Goal: Task Accomplishment & Management: Manage account settings

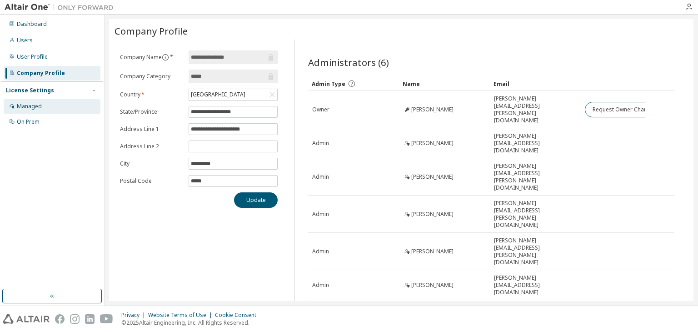
click at [23, 106] on div "Managed" at bounding box center [29, 106] width 25 height 7
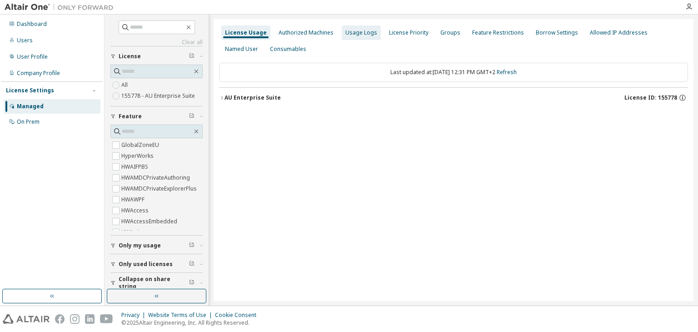
click at [348, 27] on div "Usage Logs" at bounding box center [361, 32] width 39 height 15
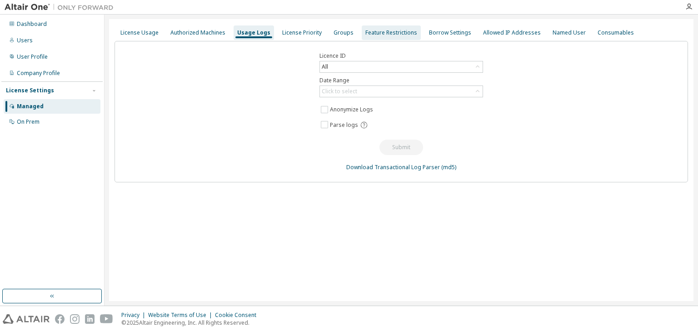
click at [374, 31] on div "Feature Restrictions" at bounding box center [391, 32] width 52 height 7
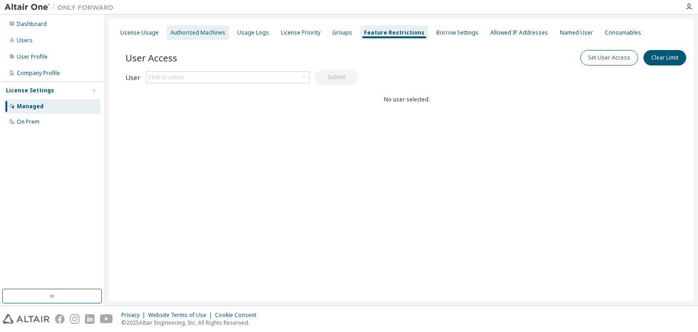
click at [214, 35] on div "Authorized Machines" at bounding box center [197, 32] width 55 height 7
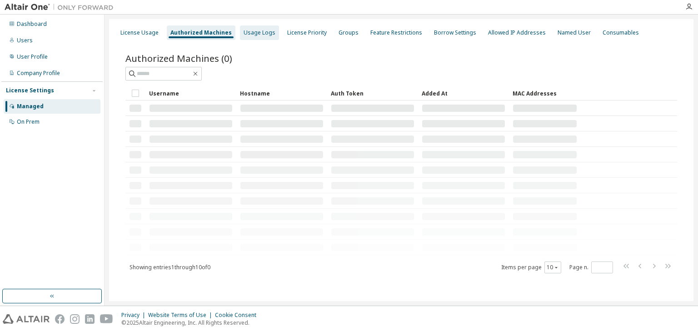
click at [257, 32] on div "Usage Logs" at bounding box center [260, 32] width 32 height 7
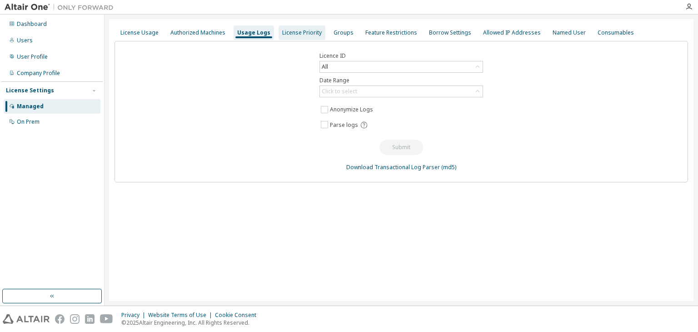
click at [282, 31] on div "License Priority" at bounding box center [302, 32] width 40 height 7
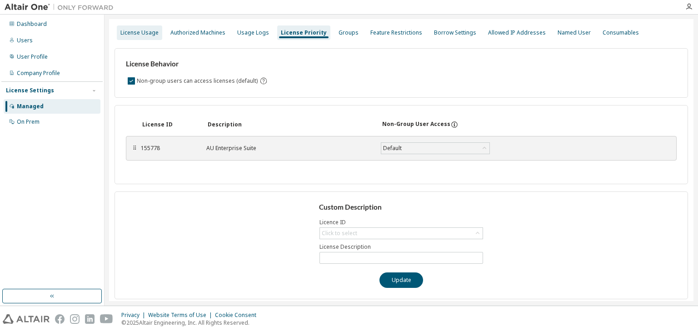
click at [149, 30] on div "License Usage" at bounding box center [139, 32] width 38 height 7
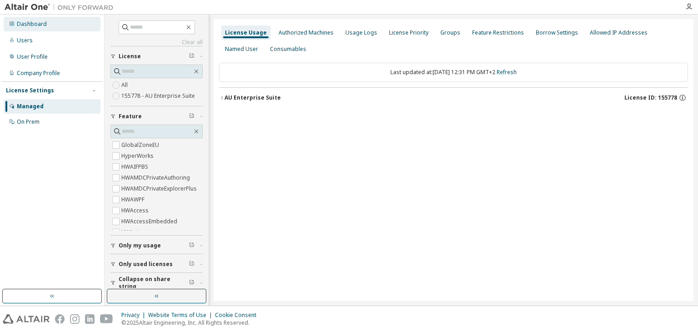
click at [40, 23] on div "Dashboard" at bounding box center [32, 23] width 30 height 7
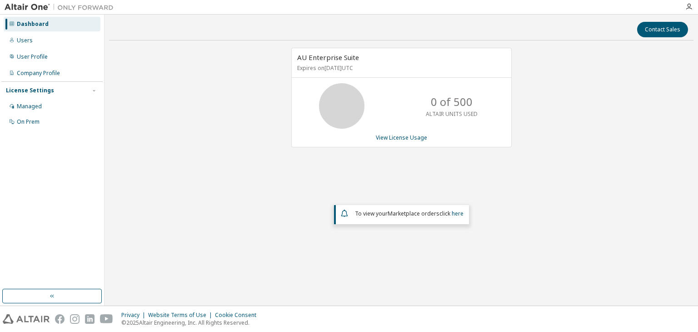
click at [58, 48] on div "Dashboard Users User Profile Company Profile License Settings Managed On Prem" at bounding box center [51, 73] width 101 height 114
click at [12, 38] on icon at bounding box center [12, 40] width 4 height 5
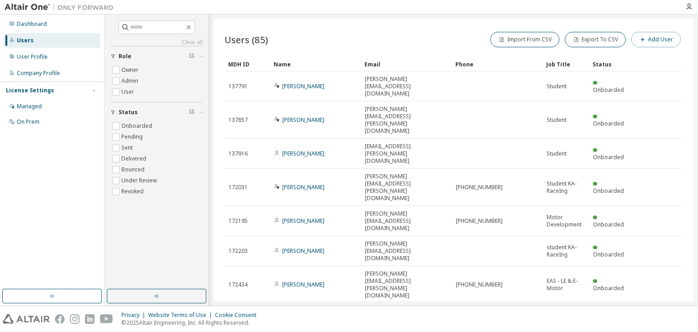
click at [651, 35] on button "Add User" at bounding box center [656, 39] width 50 height 15
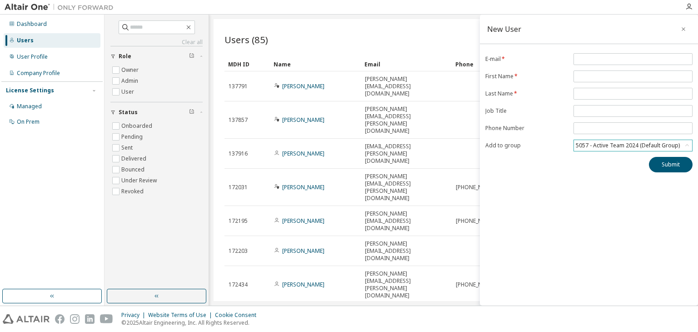
click at [603, 140] on div "5057 - Active Team 2024 (Default Group)" at bounding box center [633, 145] width 118 height 11
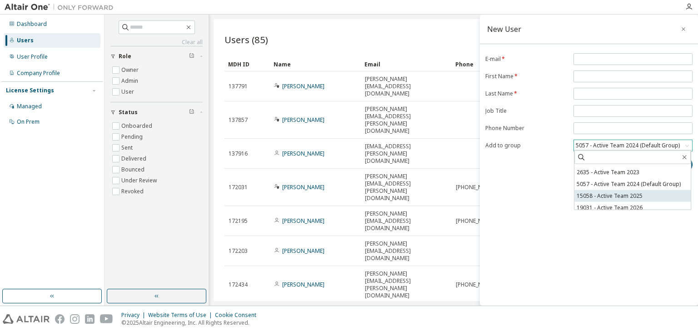
scroll to position [14, 0]
click at [632, 201] on li "19031 - Active Team 2026" at bounding box center [632, 204] width 116 height 12
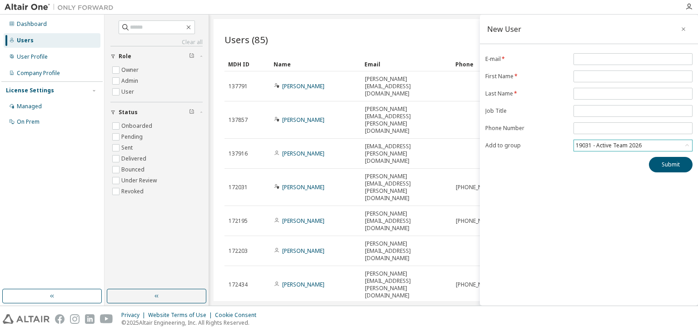
drag, startPoint x: 691, startPoint y: 28, endPoint x: 653, endPoint y: 28, distance: 38.6
click at [690, 28] on div "New User" at bounding box center [589, 30] width 218 height 30
click at [38, 112] on div "Managed" at bounding box center [52, 106] width 97 height 15
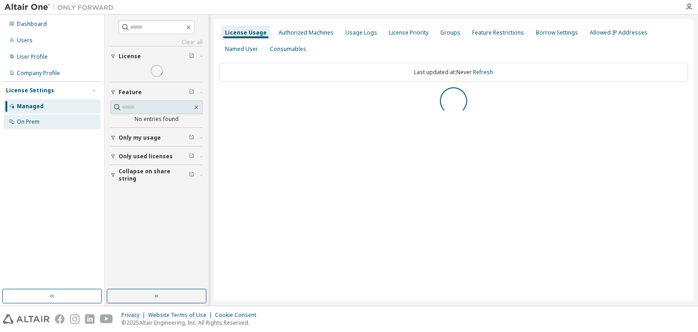
click at [35, 122] on div "On Prem" at bounding box center [28, 121] width 23 height 7
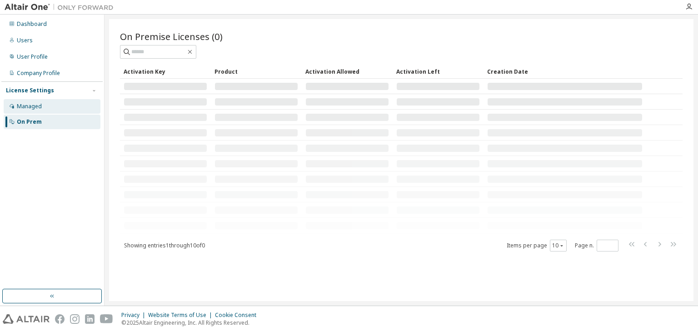
click at [40, 107] on div "Managed" at bounding box center [29, 106] width 25 height 7
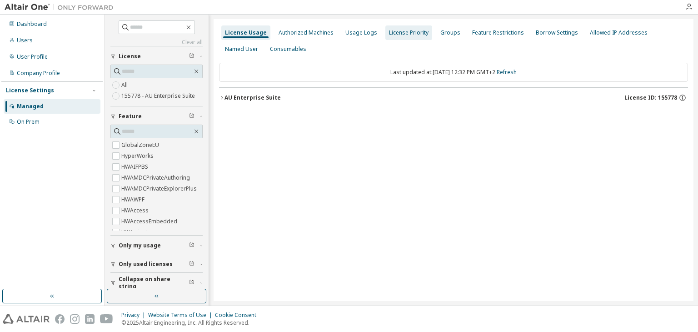
click at [400, 32] on div "License Priority" at bounding box center [409, 32] width 40 height 7
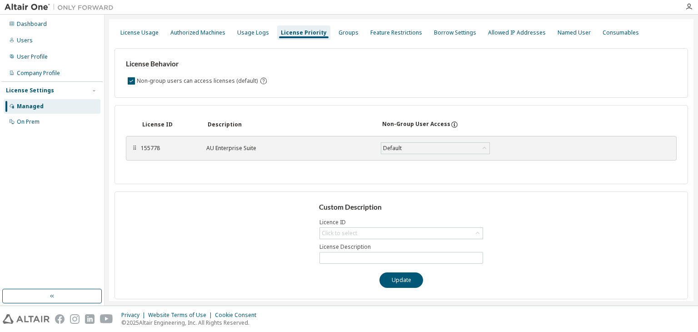
scroll to position [2, 0]
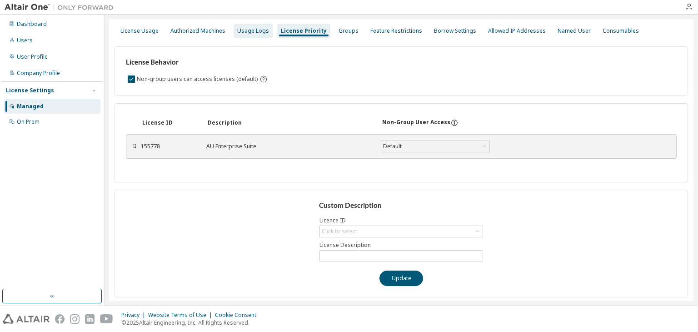
click at [265, 36] on div "Usage Logs" at bounding box center [253, 31] width 39 height 15
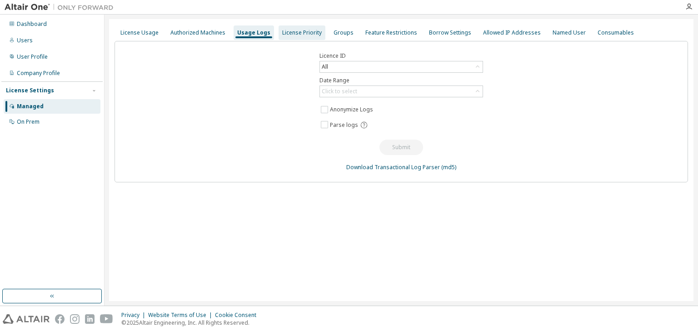
click at [286, 34] on div "License Priority" at bounding box center [302, 32] width 40 height 7
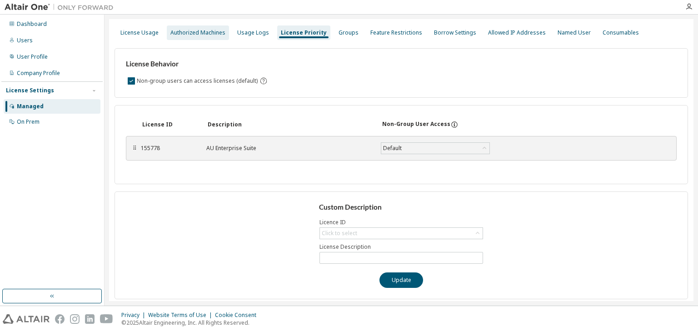
click at [209, 35] on div "Authorized Machines" at bounding box center [197, 32] width 55 height 7
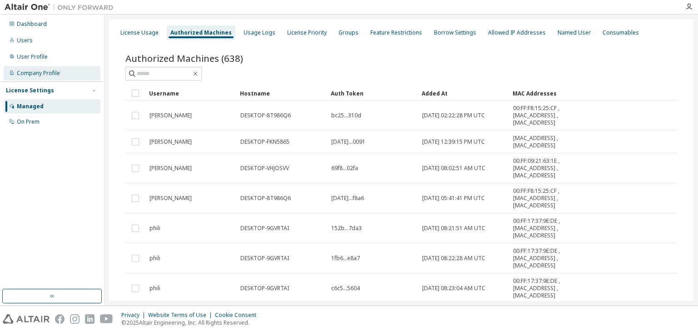
click at [22, 68] on div "Company Profile" at bounding box center [52, 73] width 97 height 15
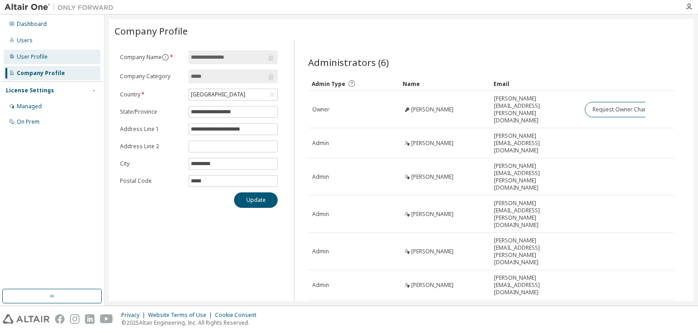
click at [47, 58] on div "User Profile" at bounding box center [52, 57] width 97 height 15
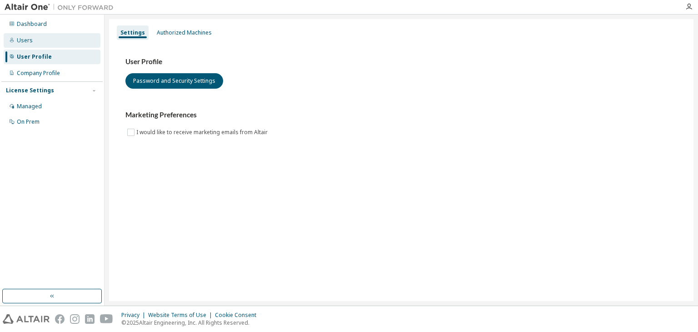
click at [46, 46] on div "Users" at bounding box center [52, 40] width 97 height 15
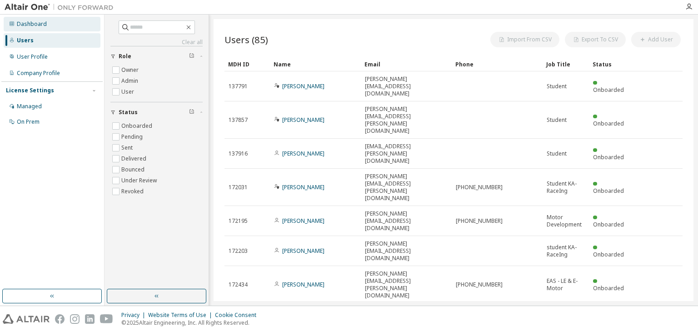
click at [55, 28] on div "Dashboard" at bounding box center [52, 24] width 97 height 15
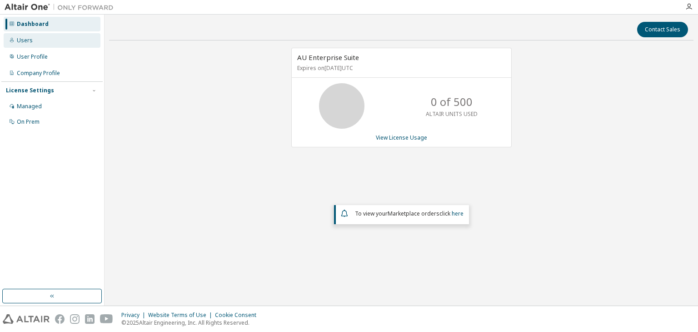
click at [29, 42] on div "Users" at bounding box center [25, 40] width 16 height 7
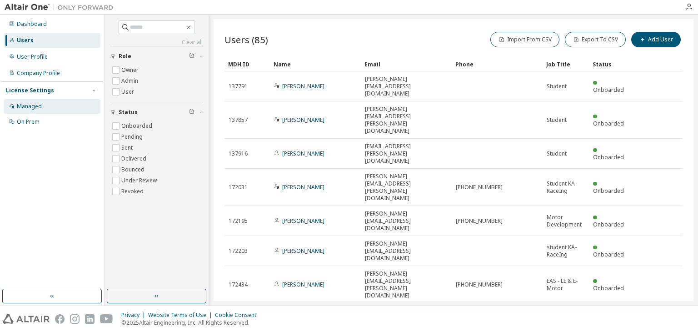
click at [10, 106] on icon at bounding box center [12, 106] width 5 height 5
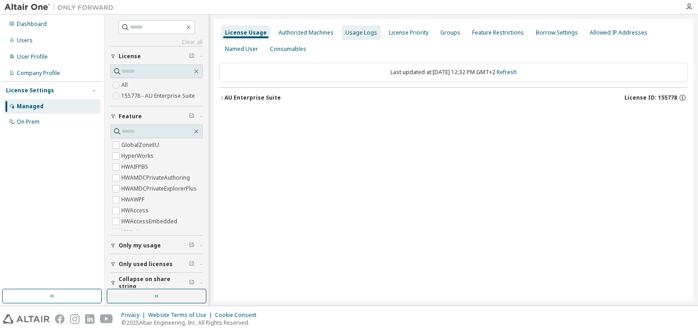
click at [362, 38] on div "Usage Logs" at bounding box center [361, 32] width 39 height 15
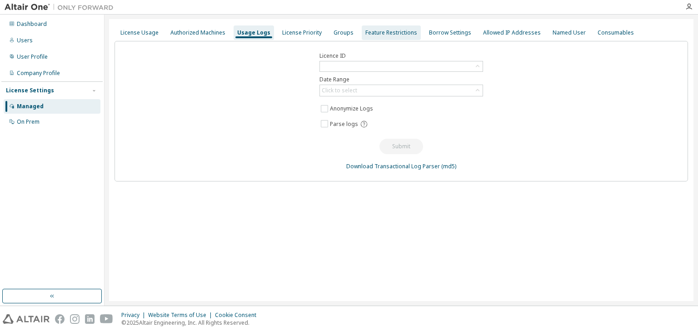
click at [410, 34] on div "Feature Restrictions" at bounding box center [391, 32] width 59 height 15
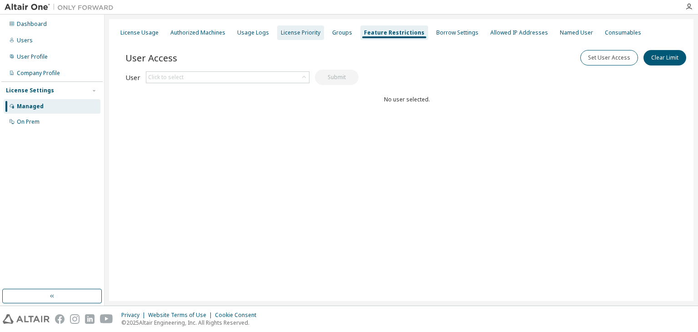
click at [300, 34] on div "License Priority" at bounding box center [301, 32] width 40 height 7
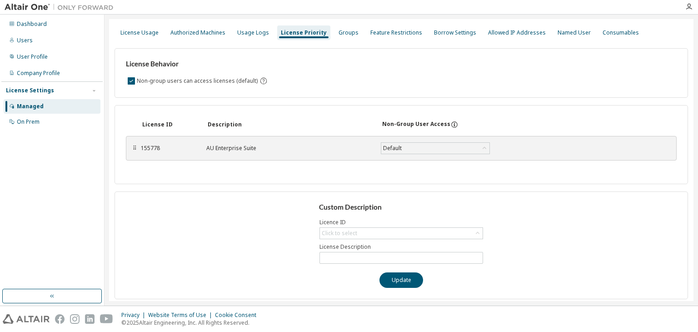
scroll to position [2, 0]
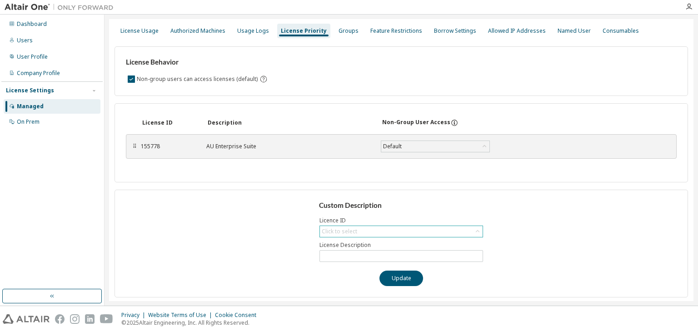
click at [353, 232] on div "Click to select" at bounding box center [339, 231] width 35 height 7
click at [357, 261] on div "Custom Description Licence ID Click to select 155778 - AU Enterprise Suite Lice…" at bounding box center [400, 243] width 573 height 108
click at [358, 255] on input "text" at bounding box center [401, 255] width 159 height 7
click at [373, 237] on div "Custom Description Licence ID Click to select License Description Update" at bounding box center [400, 243] width 573 height 108
click at [369, 234] on div "Click to select" at bounding box center [401, 231] width 163 height 11
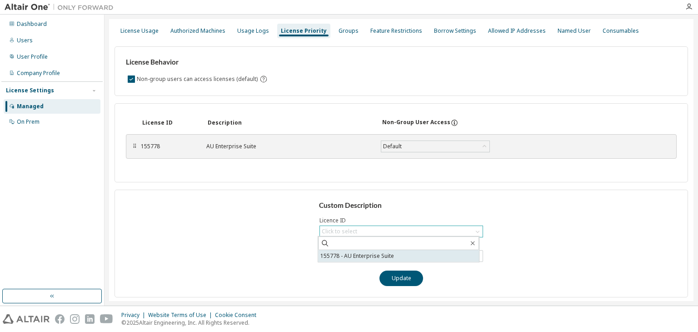
click at [353, 257] on li "155778 - AU Enterprise Suite" at bounding box center [398, 256] width 161 height 12
type input "**********"
click at [329, 254] on input "**********" at bounding box center [401, 255] width 159 height 7
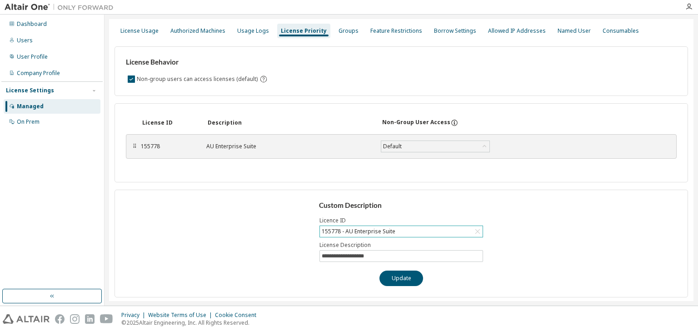
click at [615, 266] on div "**********" at bounding box center [400, 243] width 573 height 108
click at [12, 116] on div "On Prem" at bounding box center [52, 121] width 97 height 15
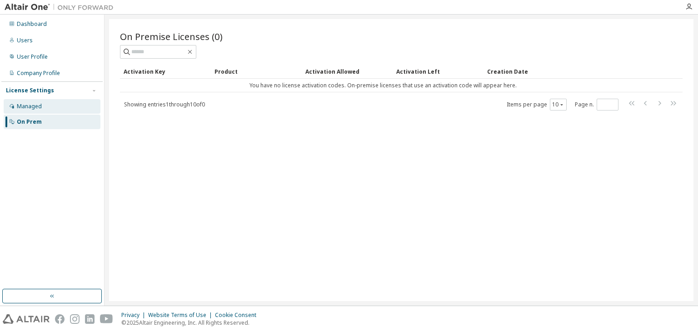
click at [24, 108] on div "Managed" at bounding box center [29, 106] width 25 height 7
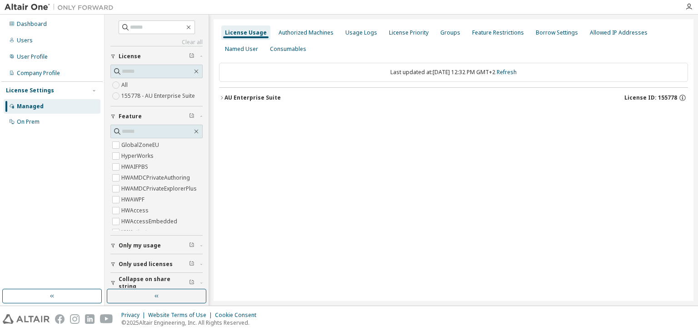
click at [33, 65] on div "Dashboard Users User Profile Company Profile License Settings Managed On Prem" at bounding box center [51, 73] width 101 height 114
click at [33, 74] on div "Company Profile" at bounding box center [38, 73] width 43 height 7
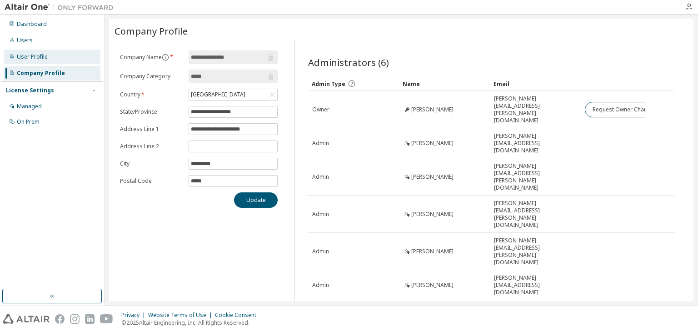
click at [41, 52] on div "User Profile" at bounding box center [52, 57] width 97 height 15
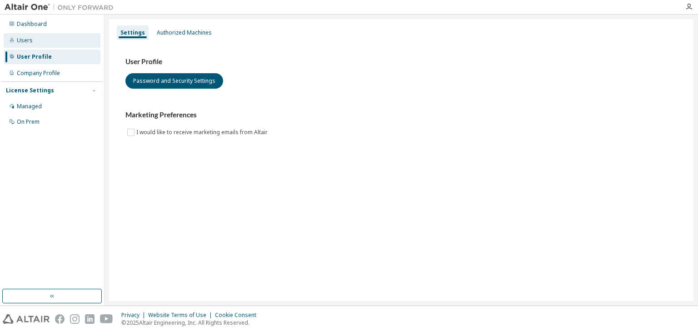
click at [41, 38] on div "Users" at bounding box center [52, 40] width 97 height 15
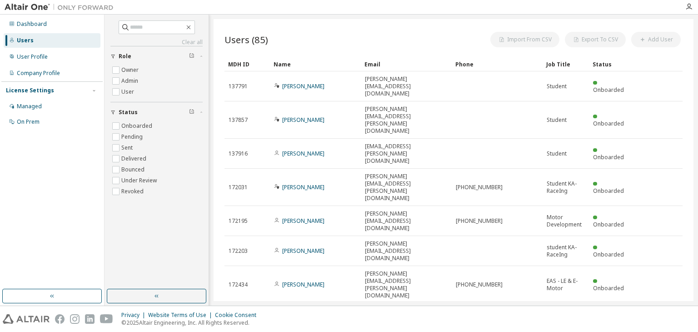
click at [42, 31] on div "Dashboard Users User Profile Company Profile License Settings Managed On Prem" at bounding box center [51, 73] width 101 height 114
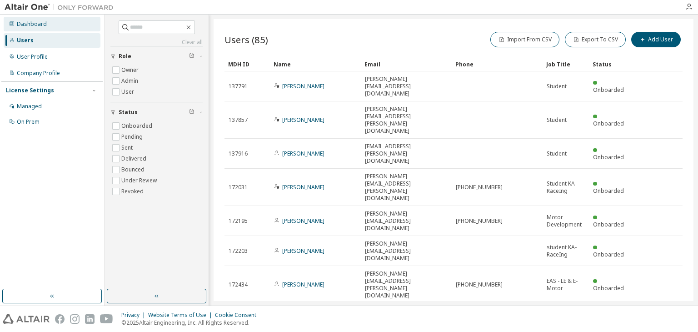
click at [42, 26] on div "Dashboard" at bounding box center [32, 23] width 30 height 7
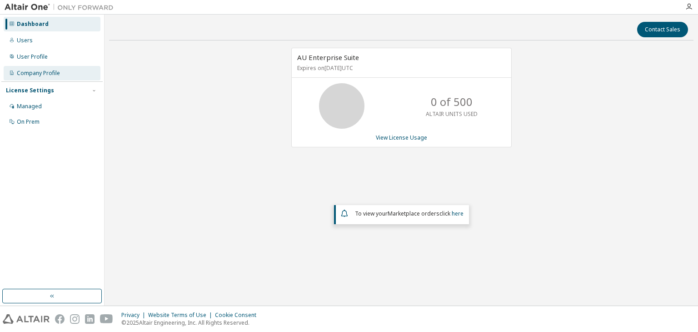
click at [17, 77] on div "Company Profile" at bounding box center [52, 73] width 97 height 15
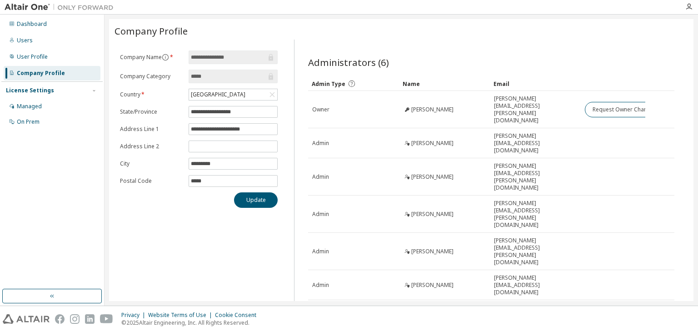
click at [8, 97] on div "License Settings Managed On Prem" at bounding box center [51, 105] width 101 height 49
click at [20, 105] on div "Managed" at bounding box center [29, 106] width 25 height 7
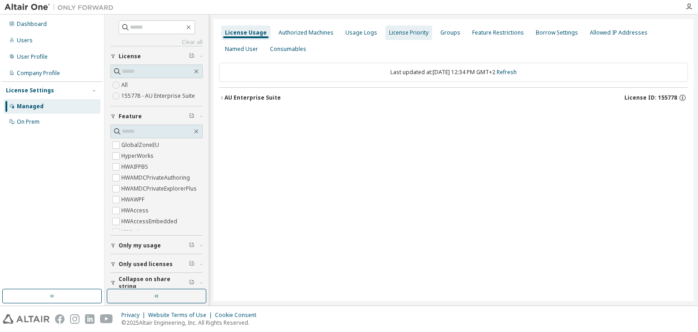
click at [403, 30] on div "License Priority" at bounding box center [409, 32] width 40 height 7
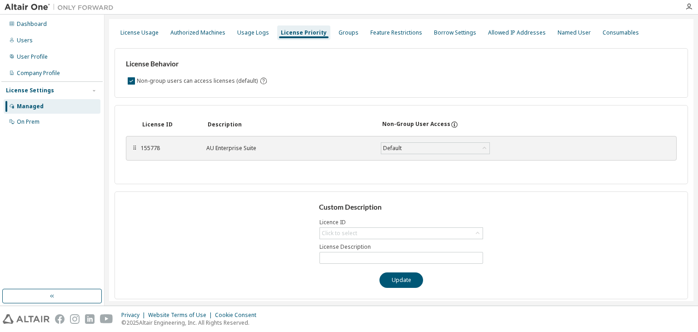
click at [345, 240] on div "Custom Description Licence ID Click to select License Description Update" at bounding box center [400, 245] width 573 height 108
click at [340, 231] on div "Click to select" at bounding box center [339, 232] width 35 height 7
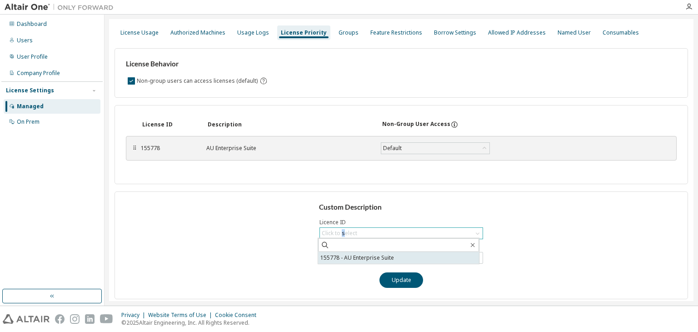
scroll to position [2, 0]
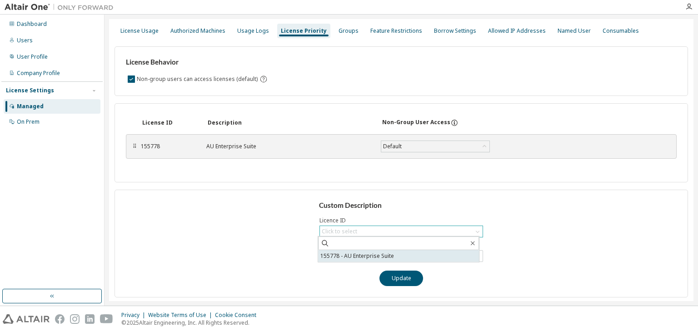
click at [323, 258] on li "155778 - AU Enterprise Suite" at bounding box center [398, 256] width 161 height 12
type input "**********"
click at [358, 250] on span "**********" at bounding box center [401, 256] width 164 height 12
click at [343, 253] on input "**********" at bounding box center [401, 255] width 159 height 7
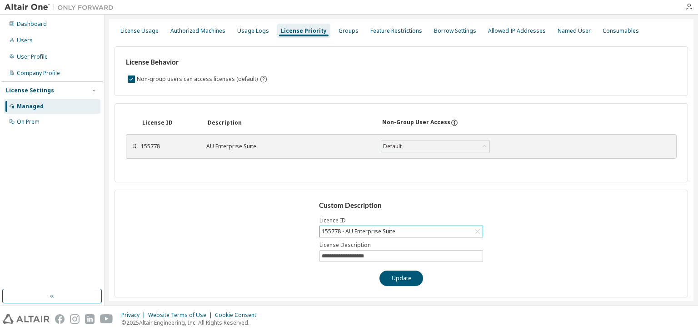
click at [259, 248] on div "**********" at bounding box center [400, 243] width 573 height 108
click at [389, 275] on button "Update" at bounding box center [401, 277] width 44 height 15
click at [382, 27] on div "Feature Restrictions" at bounding box center [396, 30] width 52 height 7
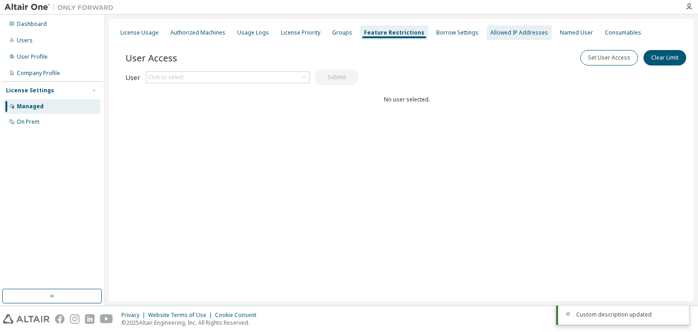
click at [490, 29] on div "Allowed IP Addresses" at bounding box center [519, 32] width 58 height 7
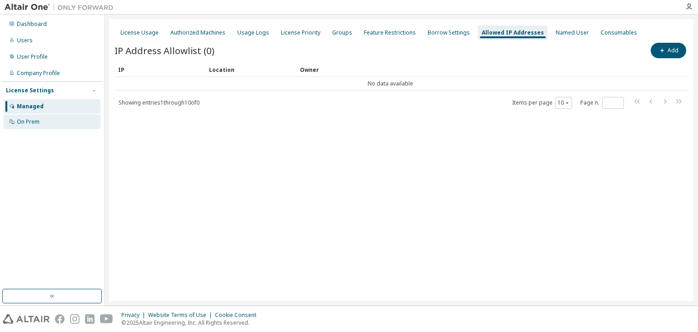
click at [20, 123] on div "On Prem" at bounding box center [28, 121] width 23 height 7
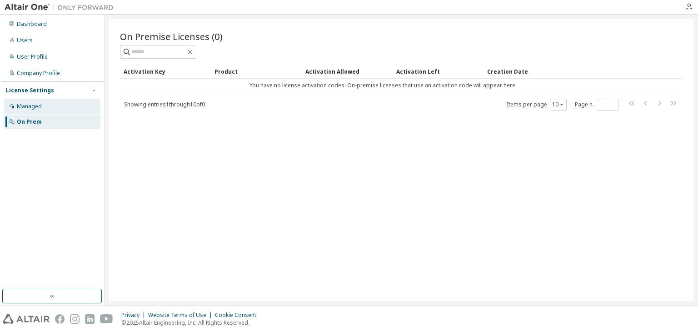
click at [26, 108] on div "Managed" at bounding box center [29, 106] width 25 height 7
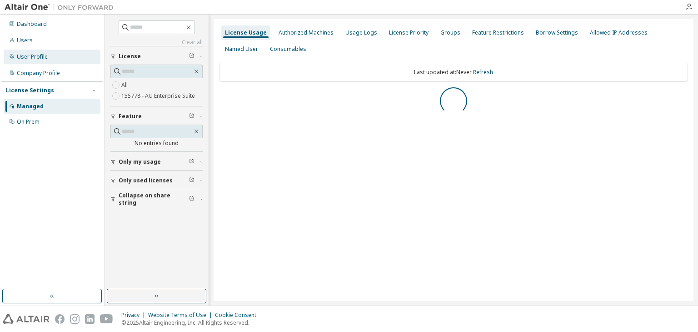
click at [38, 63] on div "User Profile" at bounding box center [52, 57] width 97 height 15
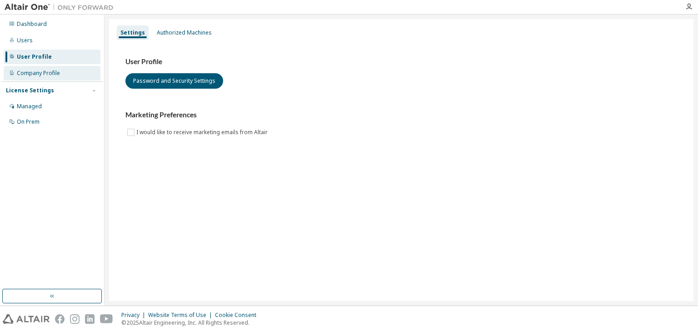
click at [35, 68] on div "Company Profile" at bounding box center [52, 73] width 97 height 15
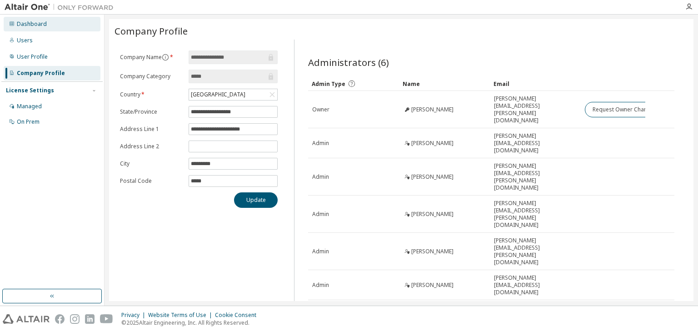
click at [42, 26] on div "Dashboard" at bounding box center [32, 23] width 30 height 7
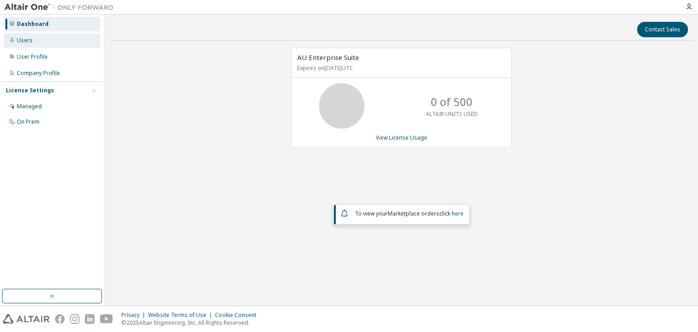
click at [65, 37] on div "Users" at bounding box center [52, 40] width 97 height 15
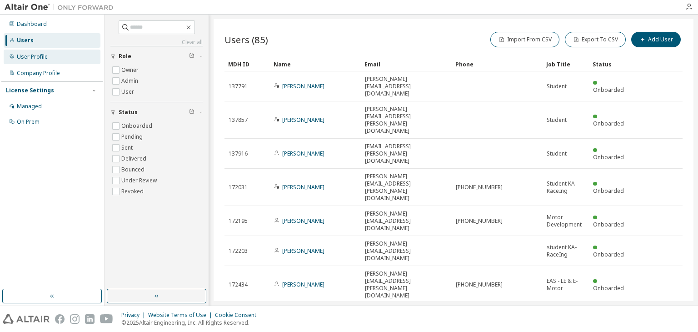
click at [32, 61] on div "User Profile" at bounding box center [52, 57] width 97 height 15
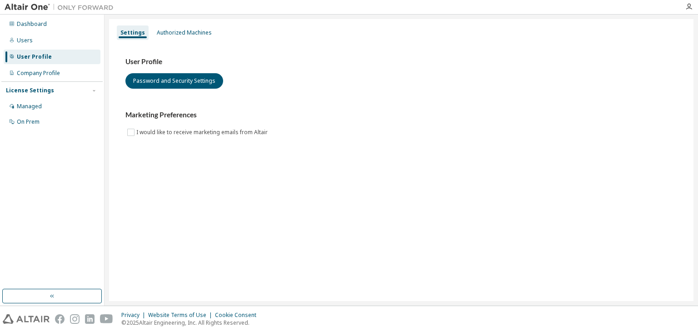
click at [188, 41] on div "User Profile Password and Security Settings Marketing Preferences I would like …" at bounding box center [400, 103] width 573 height 124
click at [169, 33] on div "Authorized Machines" at bounding box center [184, 32] width 55 height 7
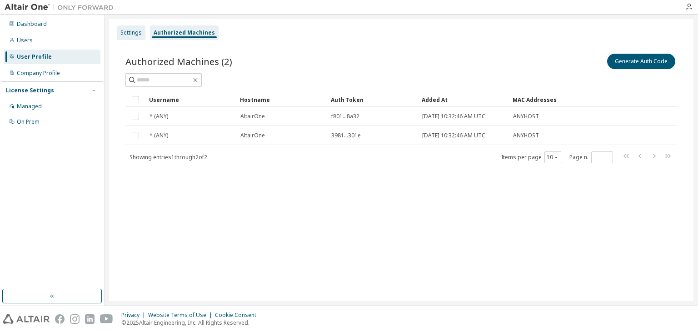
click at [127, 30] on div "Settings" at bounding box center [130, 32] width 21 height 7
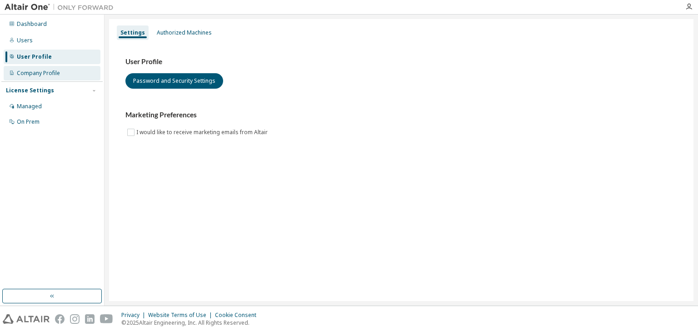
click at [28, 74] on div "Company Profile" at bounding box center [38, 73] width 43 height 7
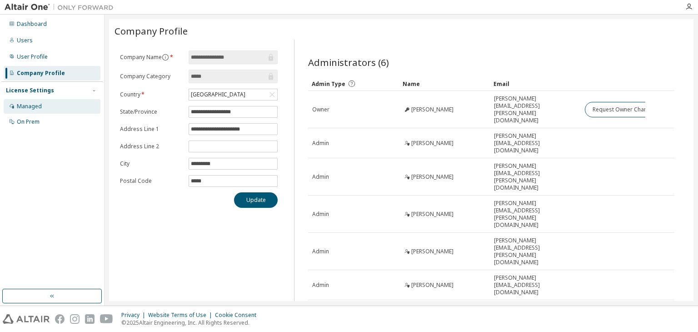
click at [27, 109] on div "Managed" at bounding box center [29, 106] width 25 height 7
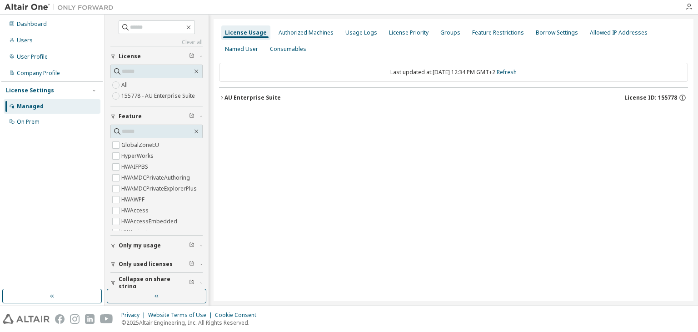
click at [429, 31] on div "License Usage Authorized Machines Usage Logs License Priority Groups Feature Re…" at bounding box center [453, 41] width 469 height 33
click at [405, 29] on div "License Priority" at bounding box center [409, 32] width 40 height 7
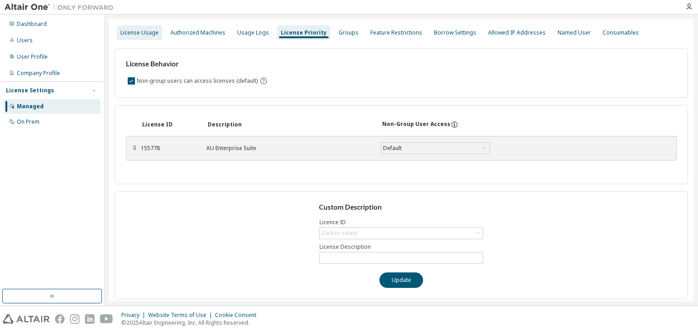
click at [151, 31] on div "License Usage" at bounding box center [139, 32] width 38 height 7
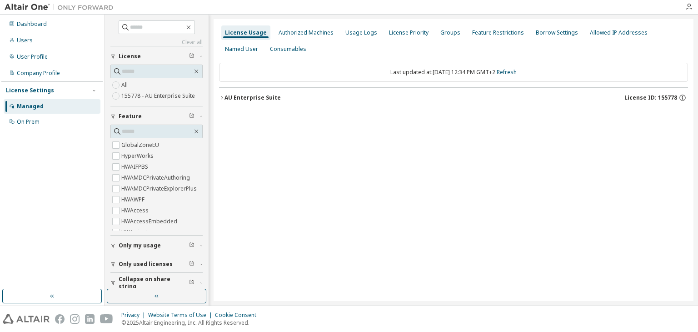
click at [25, 129] on div "License Settings Managed On Prem" at bounding box center [51, 105] width 101 height 49
click at [25, 124] on div "On Prem" at bounding box center [28, 121] width 23 height 7
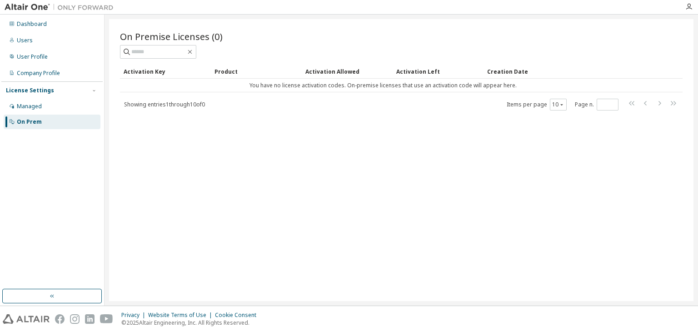
click at [29, 114] on div "Managed On Prem" at bounding box center [51, 114] width 101 height 30
click at [29, 113] on div "Managed" at bounding box center [52, 106] width 97 height 15
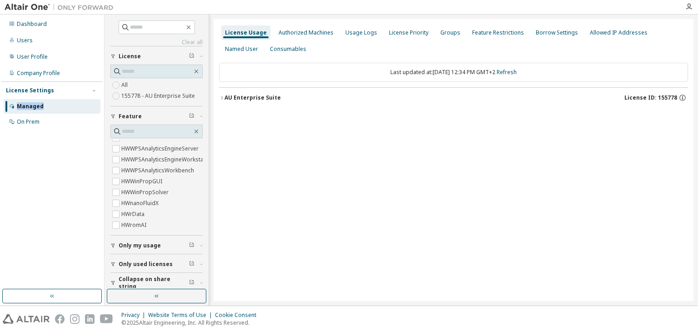
scroll to position [3489, 0]
click at [134, 131] on input "text" at bounding box center [157, 131] width 70 height 9
type input "****"
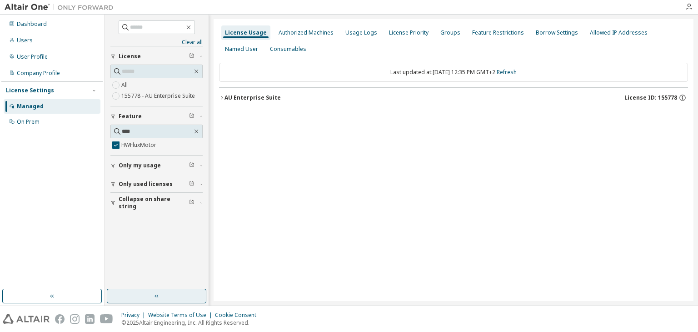
scroll to position [0, 0]
click at [129, 146] on label "HWFluxMotor" at bounding box center [139, 144] width 37 height 11
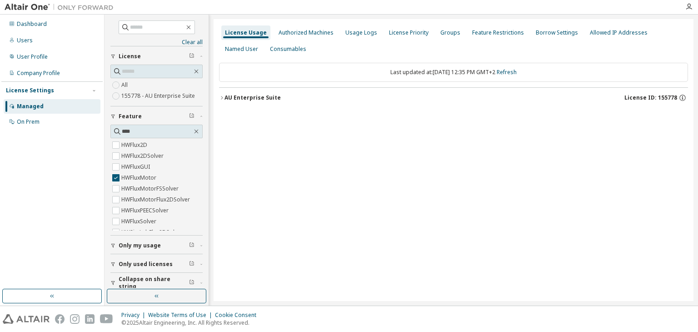
click at [222, 95] on icon "button" at bounding box center [221, 97] width 5 height 5
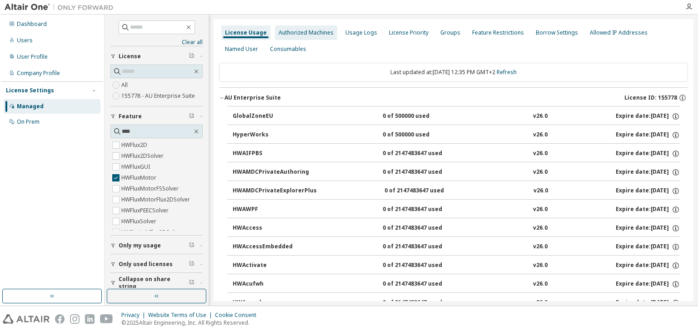
click at [293, 38] on div "Authorized Machines" at bounding box center [306, 32] width 62 height 15
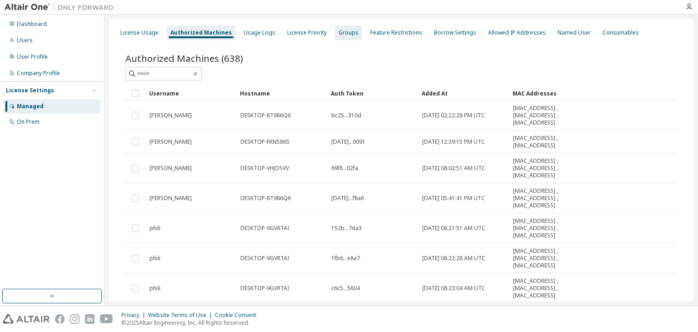
click at [347, 31] on div "Groups" at bounding box center [348, 32] width 20 height 7
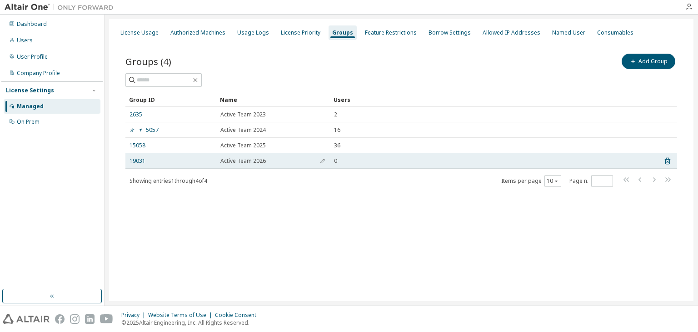
click at [291, 162] on div "Active Team 2026" at bounding box center [272, 160] width 105 height 7
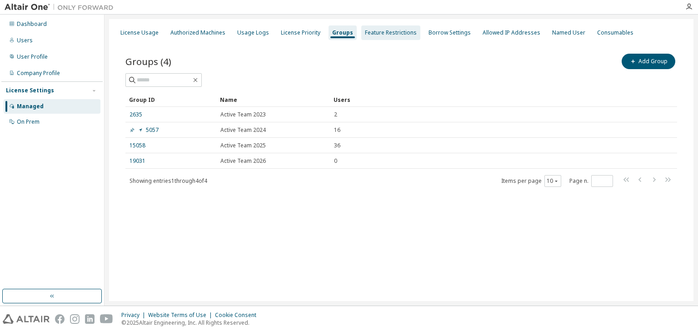
click at [386, 37] on div "Feature Restrictions" at bounding box center [390, 32] width 59 height 15
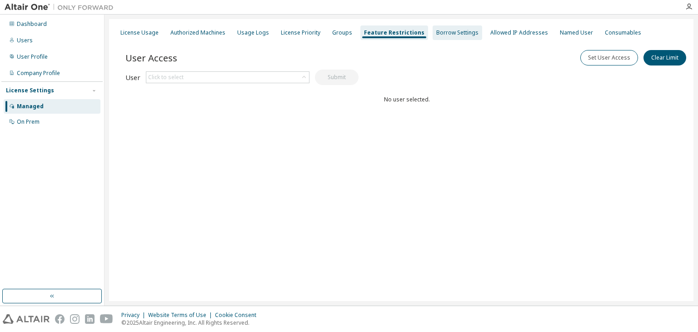
click at [437, 28] on div "Borrow Settings" at bounding box center [457, 32] width 50 height 15
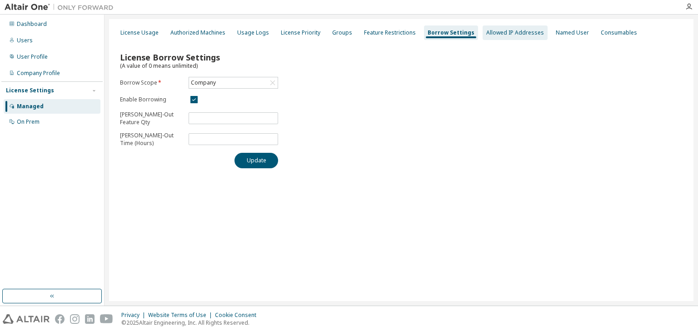
click at [497, 35] on div "Allowed IP Addresses" at bounding box center [515, 32] width 58 height 7
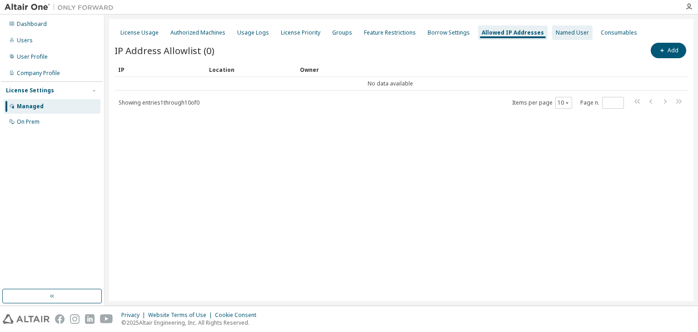
click at [556, 35] on div "Named User" at bounding box center [572, 32] width 33 height 7
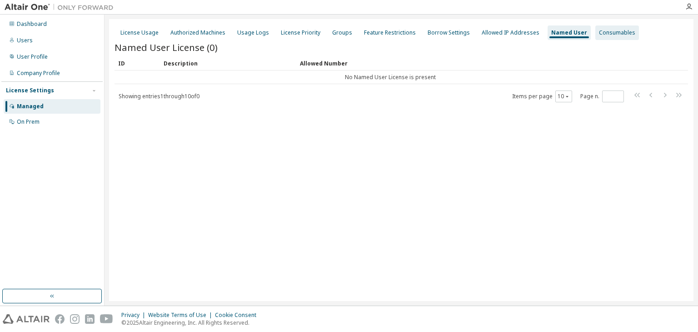
click at [596, 37] on div "Consumables" at bounding box center [617, 32] width 44 height 15
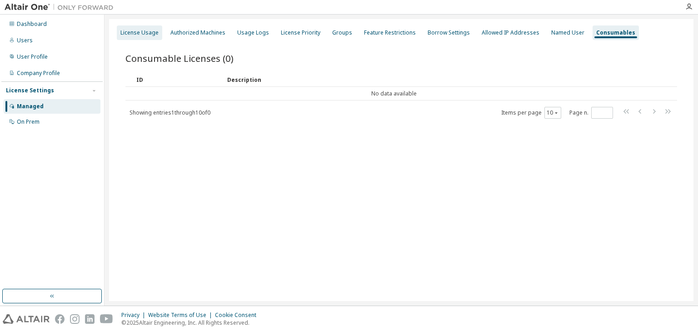
click at [145, 25] on div "License Usage" at bounding box center [139, 32] width 45 height 15
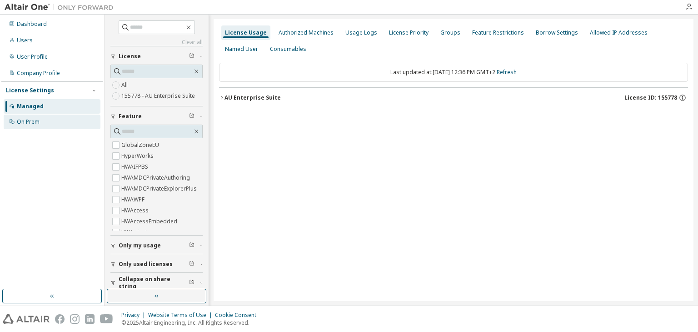
click at [26, 119] on div "On Prem" at bounding box center [28, 121] width 23 height 7
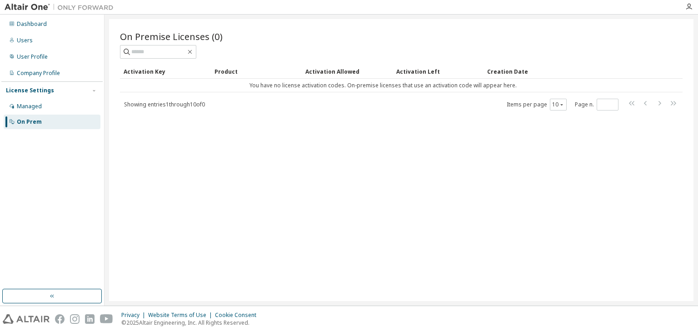
click at [10, 99] on div "License Settings Managed On Prem" at bounding box center [51, 105] width 101 height 49
click at [13, 106] on icon at bounding box center [12, 106] width 5 height 5
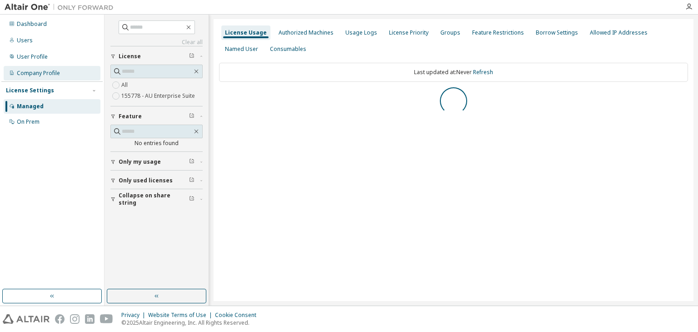
click at [44, 73] on div "Company Profile" at bounding box center [38, 73] width 43 height 7
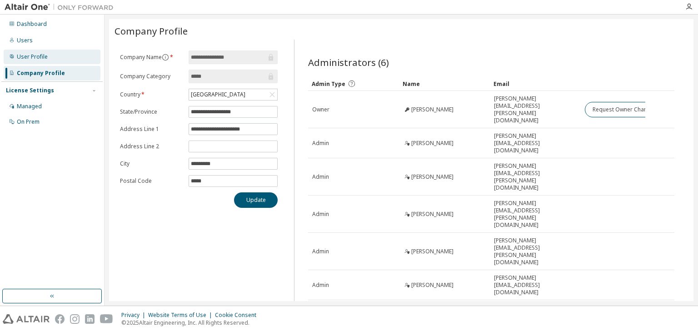
click at [47, 58] on div "User Profile" at bounding box center [52, 57] width 97 height 15
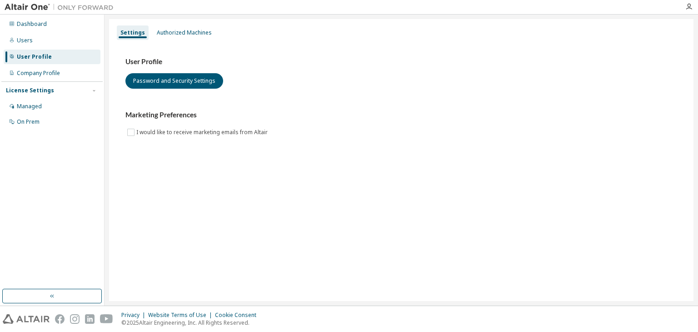
click at [55, 48] on div "Dashboard Users User Profile Company Profile License Settings Managed On Prem" at bounding box center [51, 73] width 101 height 114
click at [56, 43] on div "Users" at bounding box center [52, 40] width 97 height 15
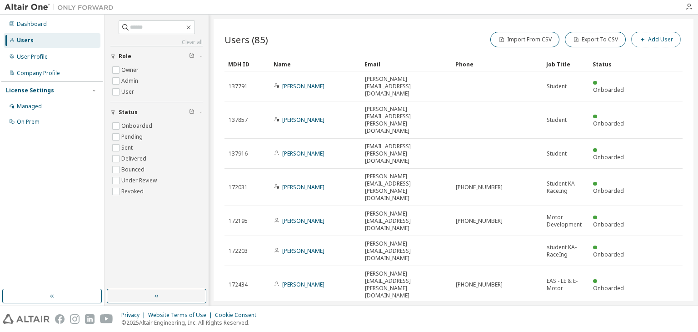
click at [667, 40] on button "Add User" at bounding box center [656, 39] width 50 height 15
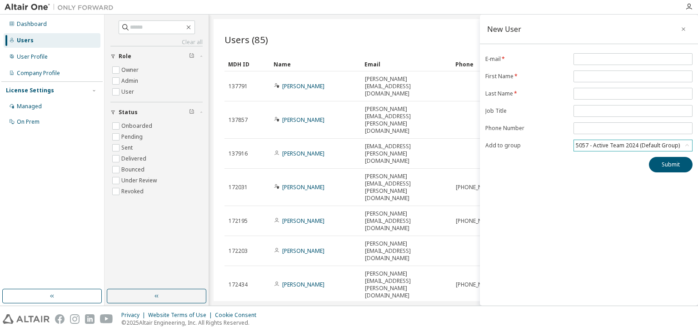
click at [586, 140] on div "5057 - Active Team 2024 (Default Group)" at bounding box center [627, 145] width 107 height 10
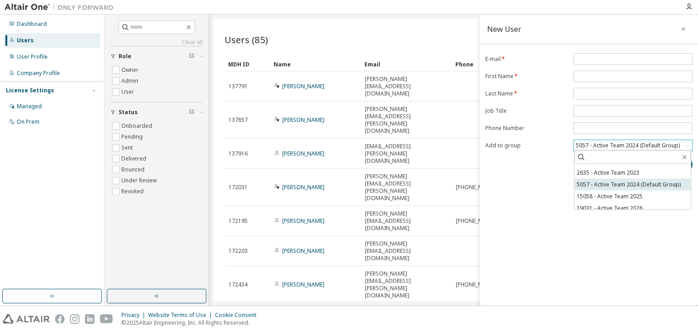
scroll to position [14, 0]
drag, startPoint x: 613, startPoint y: 198, endPoint x: 620, endPoint y: 157, distance: 42.0
click at [613, 199] on li "19031 - Active Team 2026" at bounding box center [632, 204] width 116 height 12
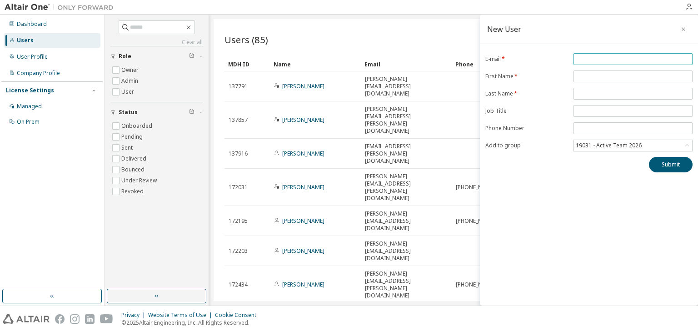
click at [576, 54] on span at bounding box center [632, 59] width 119 height 12
click at [579, 58] on input "email" at bounding box center [633, 58] width 114 height 7
type input "**********"
type input "*"
type input "********"
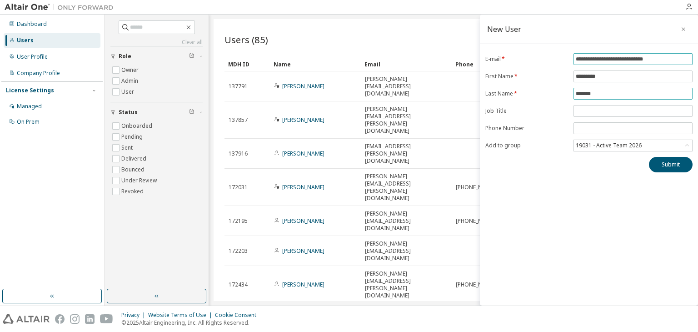
type input "*******"
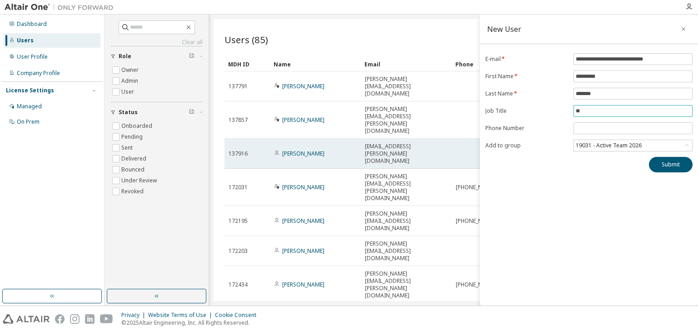
type input "*"
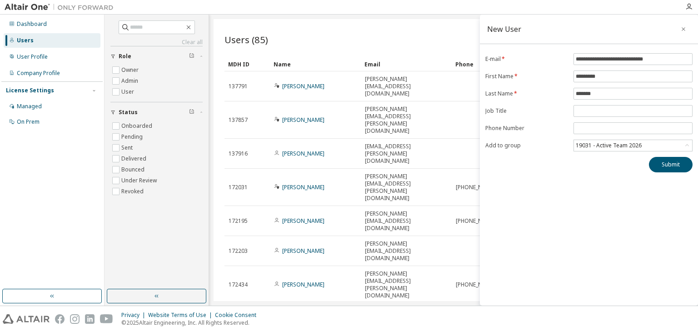
click at [676, 171] on div "**********" at bounding box center [589, 160] width 218 height 291
click at [671, 160] on button "Submit" at bounding box center [671, 164] width 44 height 15
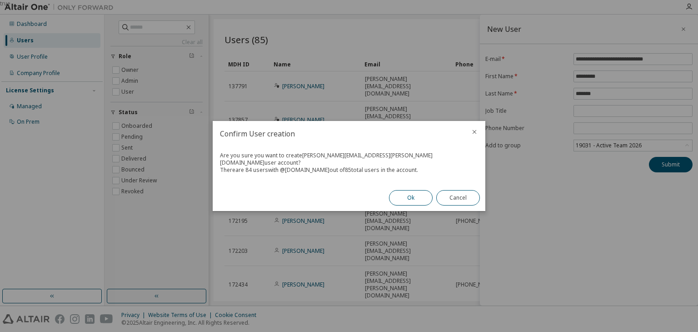
click at [420, 193] on button "Ok" at bounding box center [411, 197] width 44 height 15
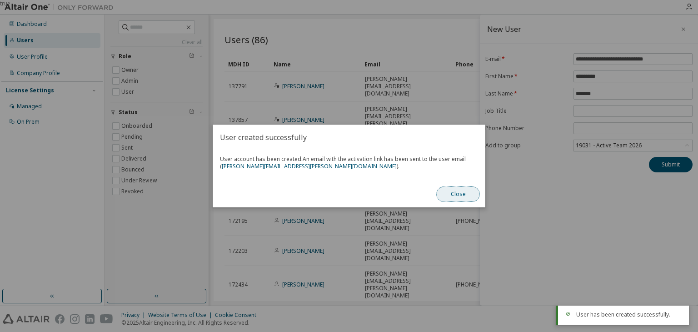
click at [456, 193] on button "Close" at bounding box center [458, 193] width 44 height 15
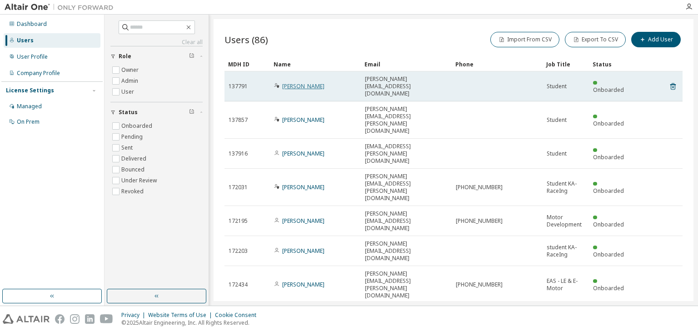
scroll to position [25, 0]
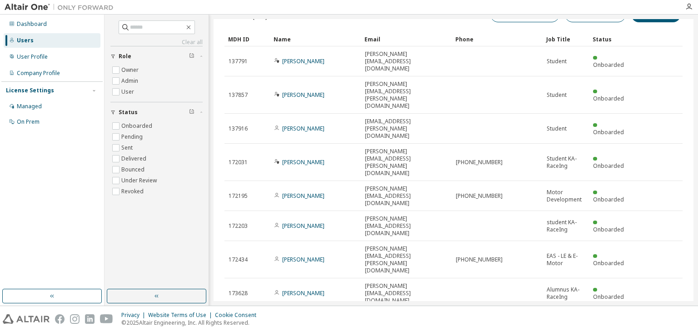
click at [540, 254] on div "100" at bounding box center [553, 258] width 73 height 11
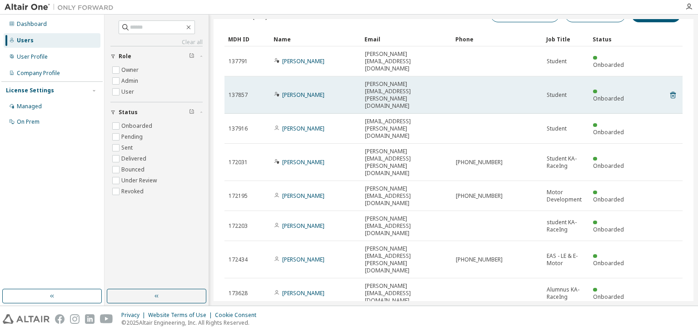
type button "100"
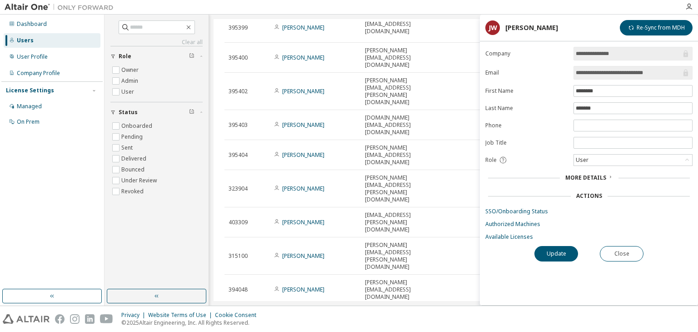
click at [597, 179] on span "More Details" at bounding box center [585, 178] width 41 height 8
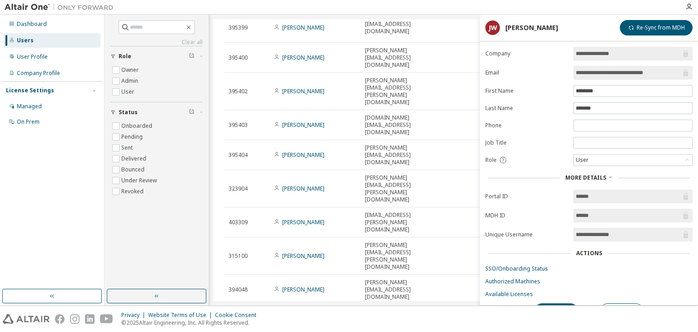
click at [597, 179] on span "More Details" at bounding box center [585, 178] width 41 height 8
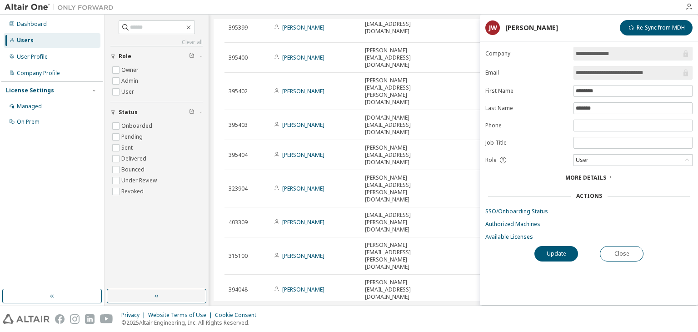
click at [591, 164] on form "**********" at bounding box center [588, 144] width 207 height 194
click at [594, 162] on div "User" at bounding box center [633, 159] width 118 height 11
click at [595, 160] on div "User" at bounding box center [633, 159] width 118 height 11
click at [500, 234] on link "Available Licenses" at bounding box center [588, 236] width 207 height 7
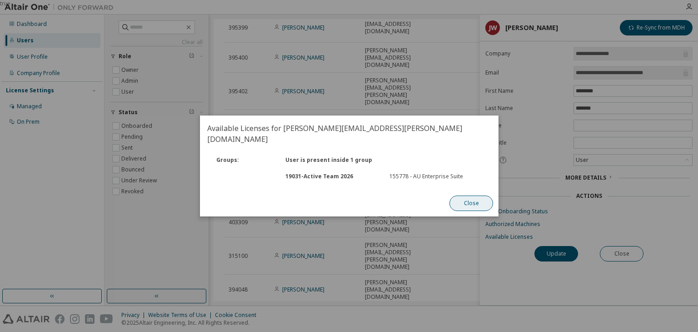
click at [468, 195] on button "Close" at bounding box center [471, 202] width 44 height 15
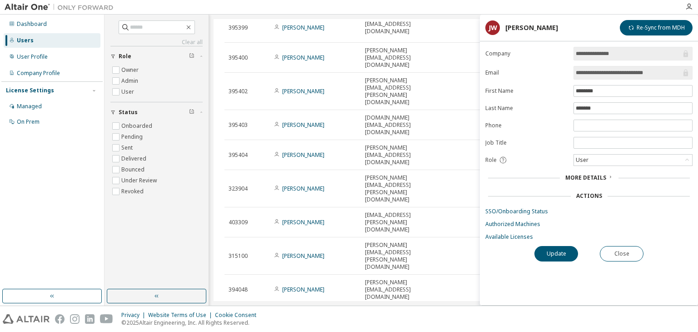
click at [603, 257] on button "Close" at bounding box center [622, 253] width 44 height 15
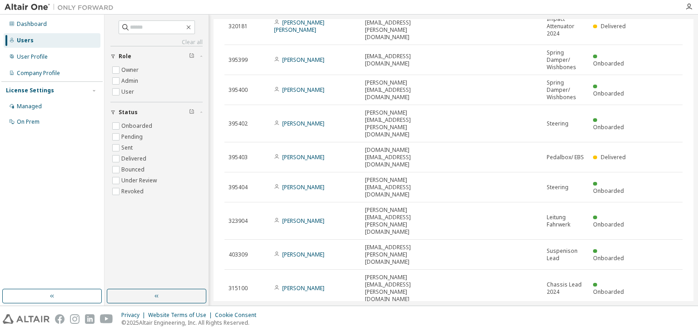
scroll to position [1468, 0]
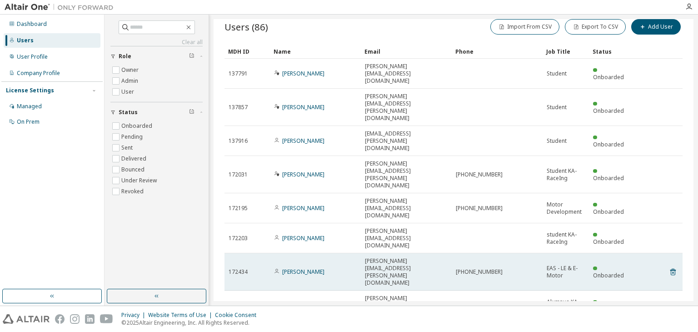
scroll to position [25, 0]
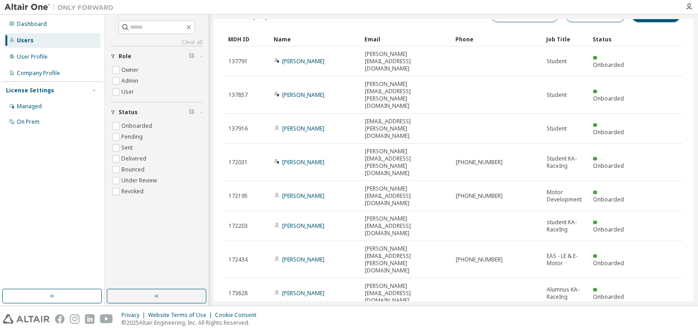
click at [561, 259] on div "100" at bounding box center [553, 258] width 73 height 11
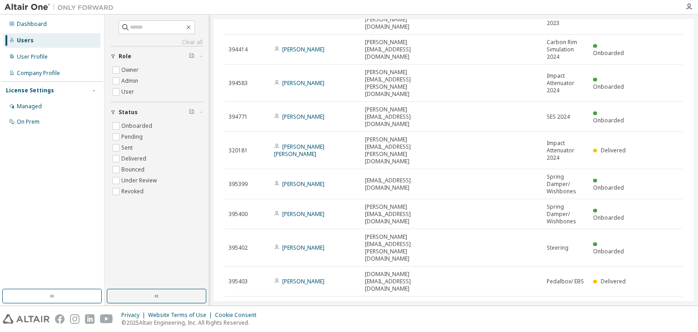
scroll to position [1468, 0]
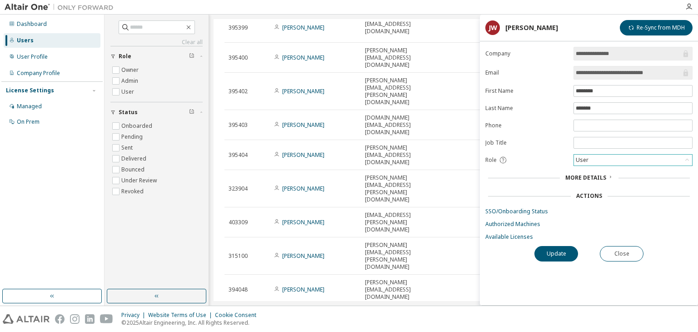
click at [611, 163] on div "User" at bounding box center [633, 159] width 118 height 11
click at [592, 174] on span "More Details" at bounding box center [585, 178] width 41 height 8
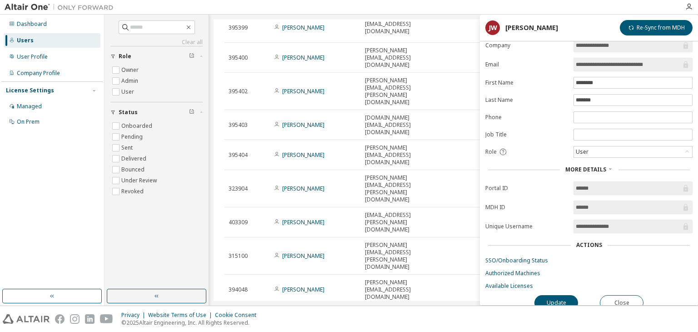
scroll to position [15, 0]
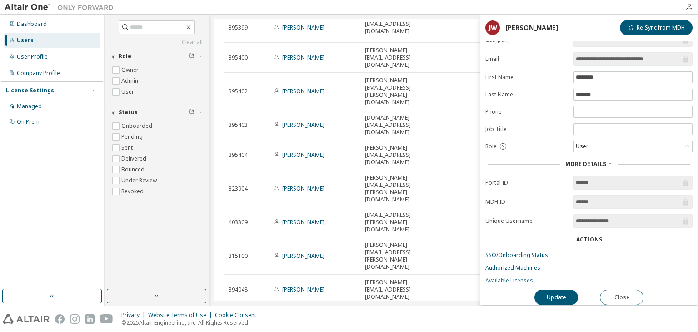
click at [515, 277] on link "Available Licenses" at bounding box center [588, 280] width 207 height 7
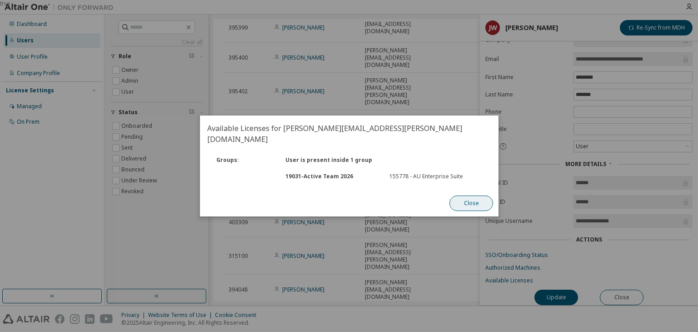
click at [473, 195] on button "Close" at bounding box center [471, 202] width 44 height 15
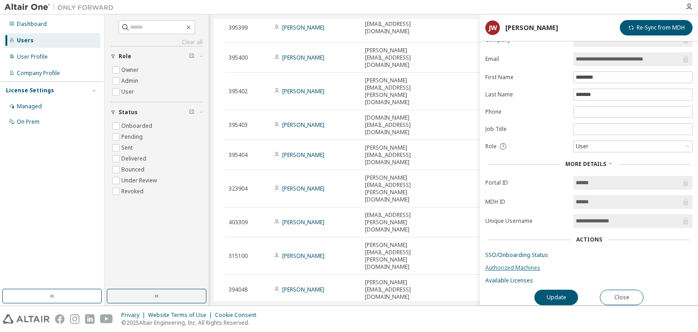
click at [497, 264] on link "Authorized Machines" at bounding box center [588, 267] width 207 height 7
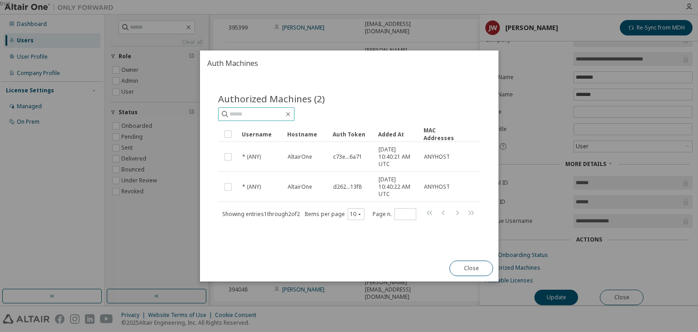
click at [283, 108] on span at bounding box center [256, 114] width 76 height 14
click at [283, 110] on input "text" at bounding box center [256, 113] width 55 height 9
click at [471, 264] on button "Close" at bounding box center [471, 267] width 44 height 15
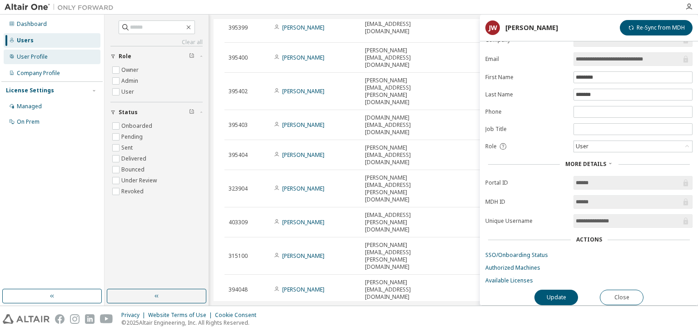
click at [31, 57] on div "User Profile" at bounding box center [32, 56] width 31 height 7
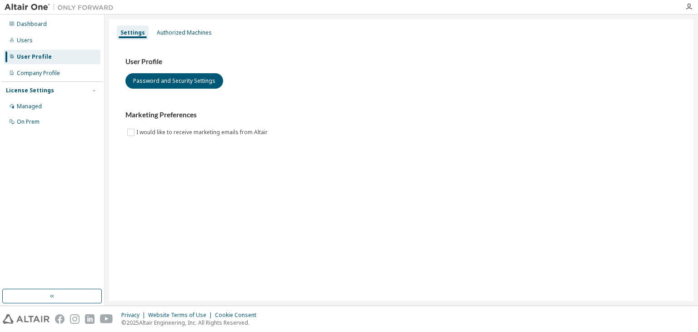
click at [33, 65] on div "Dashboard Users User Profile Company Profile License Settings Managed On Prem" at bounding box center [51, 73] width 101 height 114
click at [34, 67] on div "Company Profile" at bounding box center [52, 73] width 97 height 15
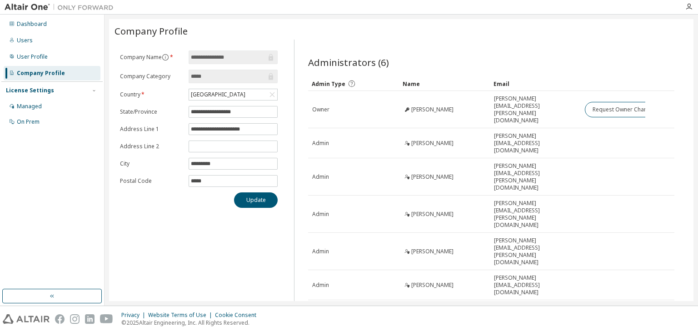
click at [48, 91] on div "License Settings" at bounding box center [30, 90] width 48 height 7
click at [36, 97] on div "License Settings Managed On Prem" at bounding box center [51, 90] width 101 height 18
click at [37, 87] on div "License Settings" at bounding box center [30, 90] width 48 height 7
click at [30, 102] on div "Managed" at bounding box center [52, 106] width 97 height 15
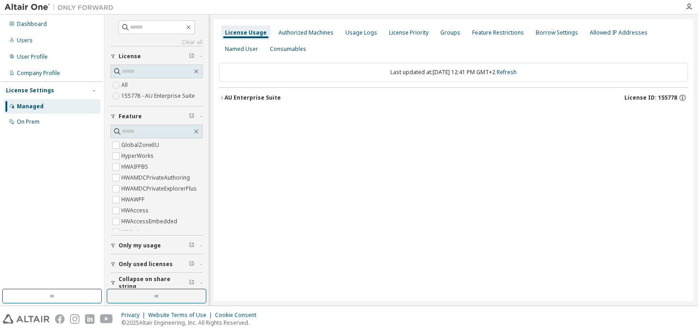
click at [221, 98] on icon "button" at bounding box center [221, 97] width 5 height 5
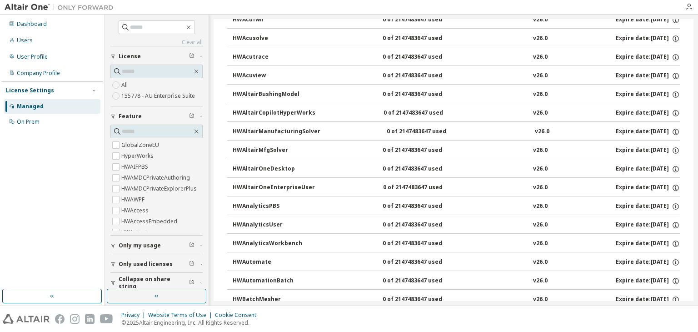
scroll to position [363, 0]
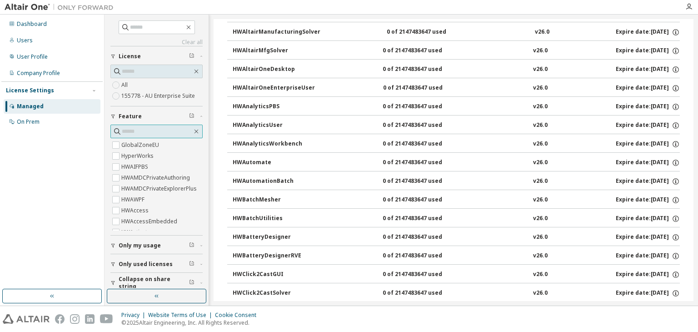
click at [149, 129] on input "text" at bounding box center [157, 131] width 70 height 9
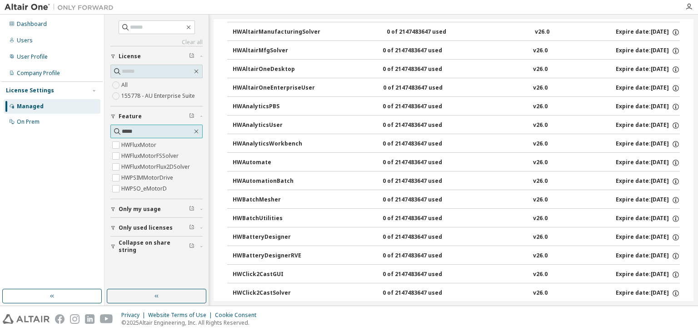
type input "*****"
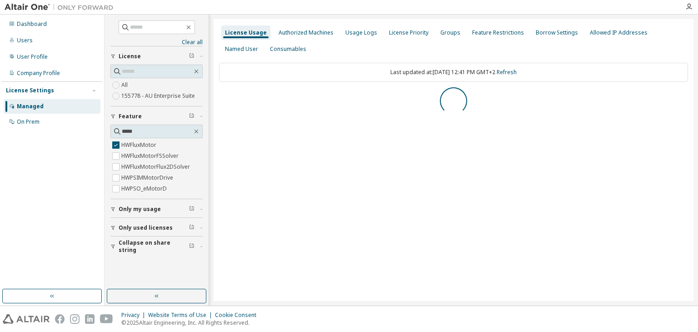
scroll to position [0, 0]
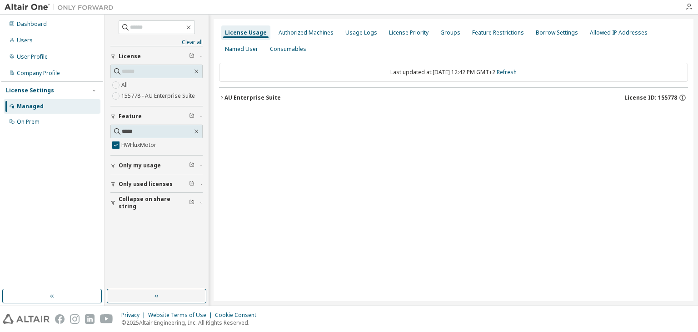
click at [220, 99] on icon "button" at bounding box center [221, 97] width 5 height 5
click at [254, 118] on div "HWFluxMotor" at bounding box center [274, 116] width 82 height 8
click at [261, 115] on div "HWFluxMotor" at bounding box center [274, 116] width 82 height 8
click at [678, 116] on icon "button" at bounding box center [675, 116] width 8 height 8
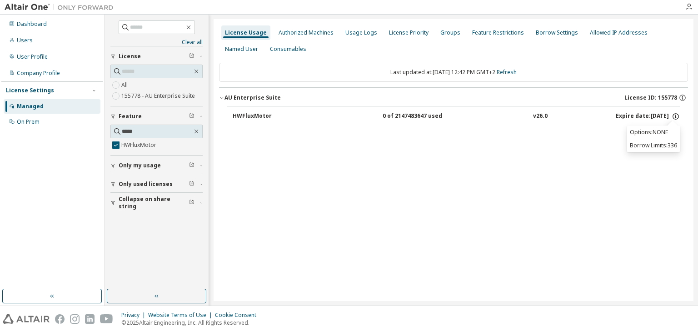
click at [678, 116] on icon "button" at bounding box center [675, 116] width 8 height 8
click at [406, 117] on div "0 of 2147483647 used" at bounding box center [424, 116] width 82 height 8
click at [281, 39] on div "Authorized Machines" at bounding box center [306, 32] width 62 height 15
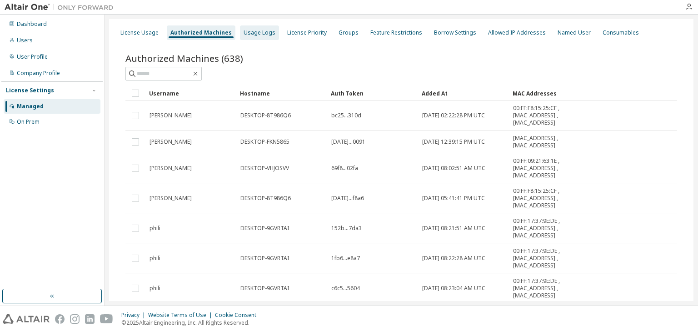
click at [249, 39] on div "Usage Logs" at bounding box center [259, 32] width 39 height 15
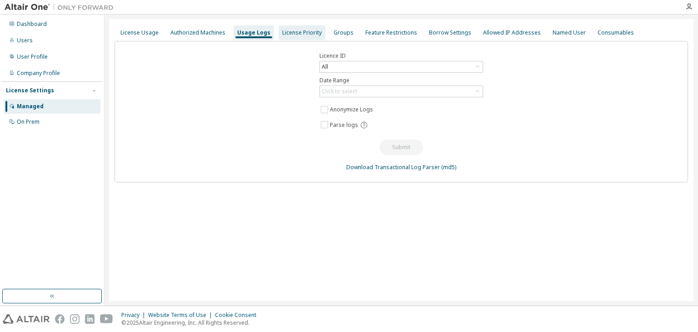
click at [293, 30] on div "License Priority" at bounding box center [302, 32] width 40 height 7
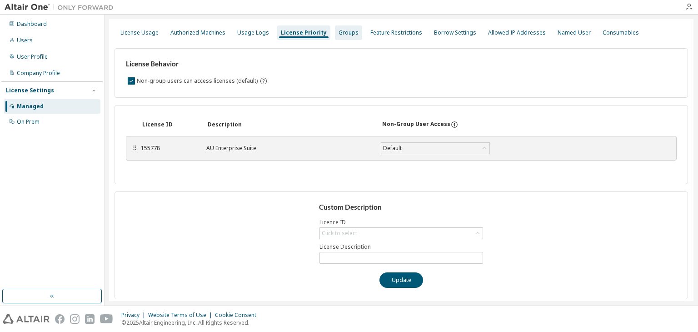
click at [338, 29] on div "Groups" at bounding box center [348, 32] width 20 height 7
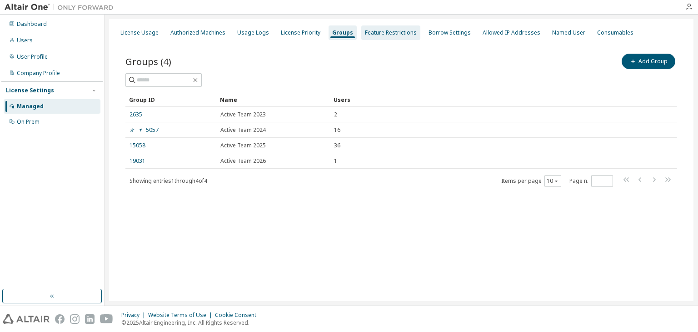
click at [385, 28] on div "Feature Restrictions" at bounding box center [390, 32] width 59 height 15
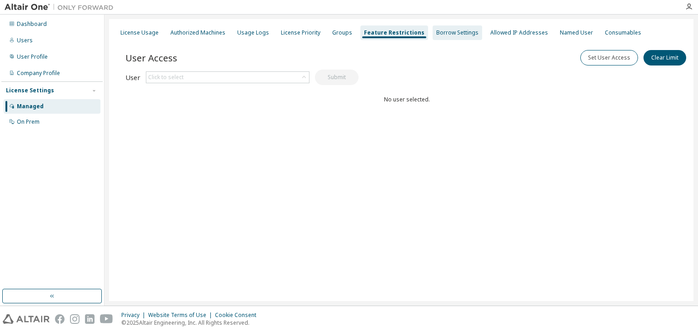
click at [436, 33] on div "Borrow Settings" at bounding box center [457, 32] width 42 height 7
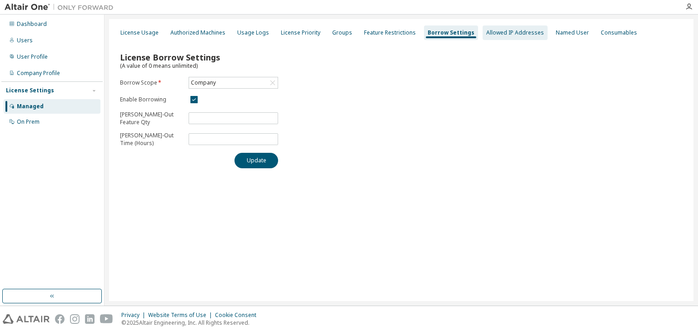
click at [486, 34] on div "Allowed IP Addresses" at bounding box center [515, 32] width 58 height 7
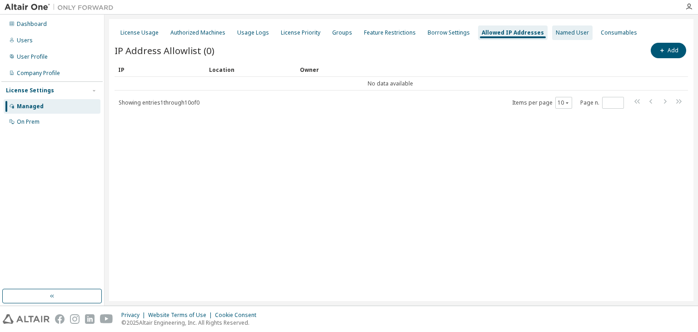
click at [556, 30] on div "Named User" at bounding box center [572, 32] width 33 height 7
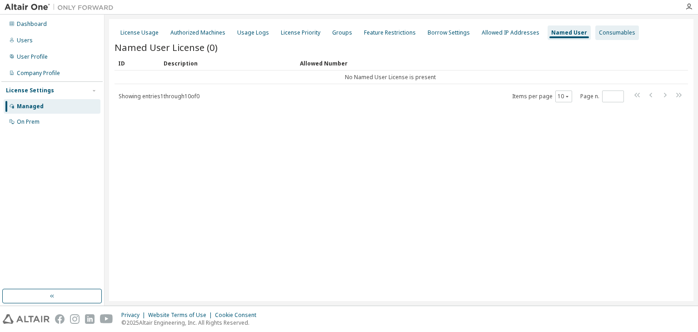
click at [607, 30] on div "Consumables" at bounding box center [617, 32] width 36 height 7
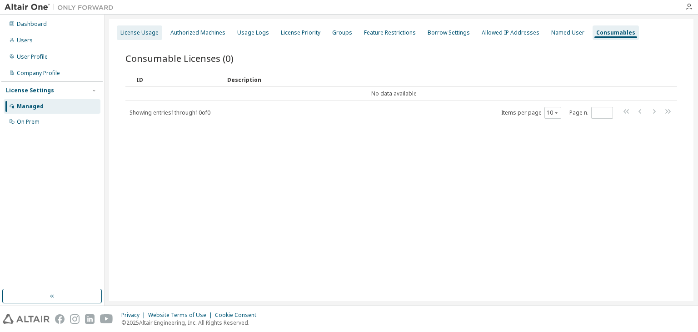
click at [133, 30] on div "License Usage" at bounding box center [139, 32] width 38 height 7
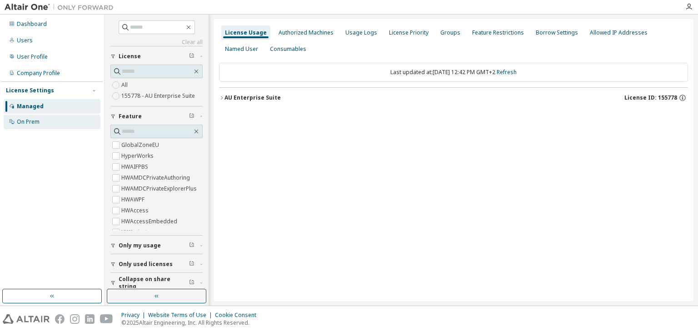
click at [47, 125] on div "On Prem" at bounding box center [52, 121] width 97 height 15
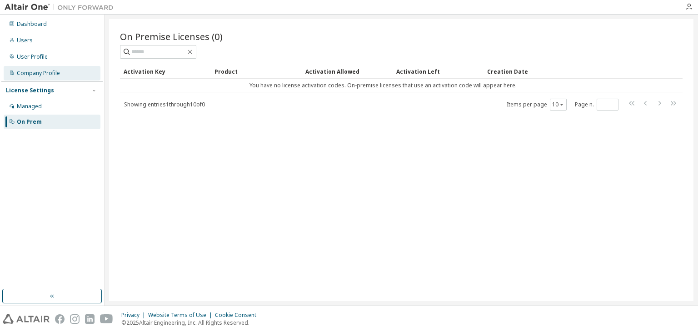
click at [52, 70] on div "Company Profile" at bounding box center [38, 73] width 43 height 7
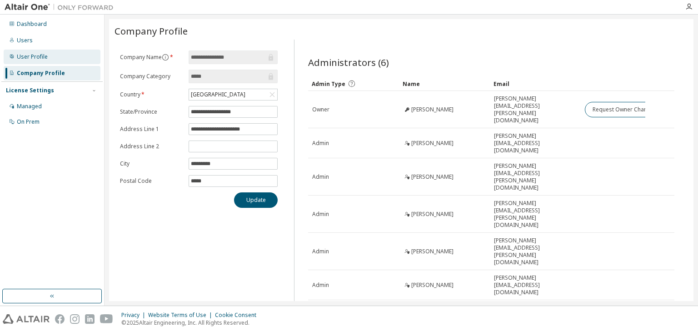
click at [35, 57] on div "User Profile" at bounding box center [32, 56] width 31 height 7
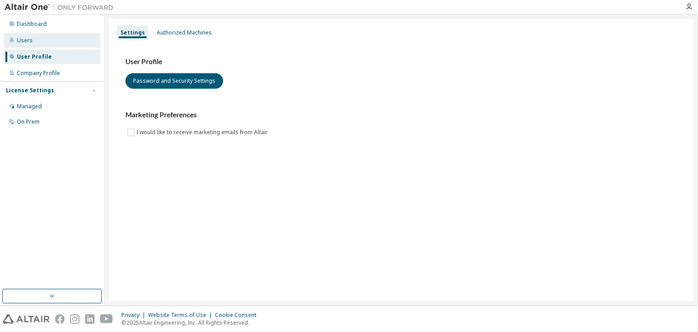
click at [35, 41] on div "Users" at bounding box center [52, 40] width 97 height 15
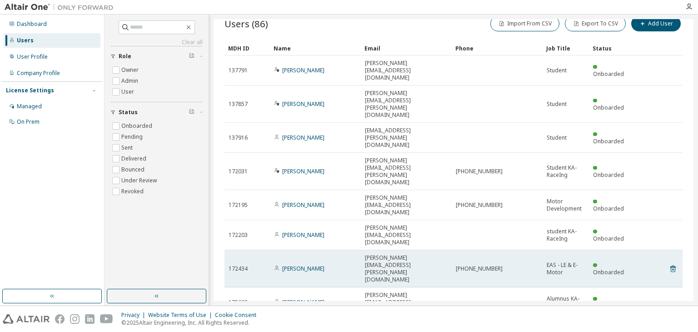
scroll to position [25, 0]
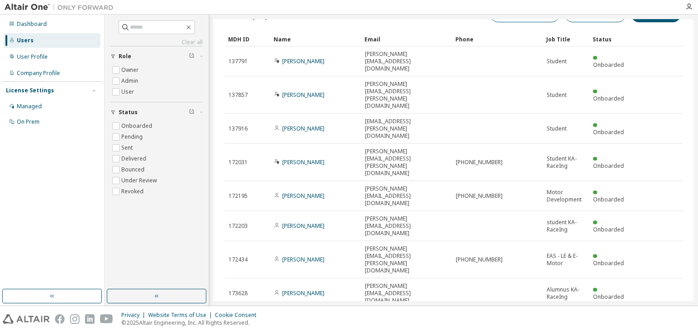
click at [543, 258] on div "100" at bounding box center [553, 258] width 73 height 11
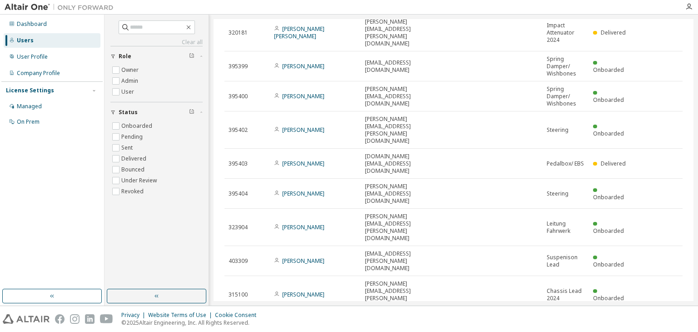
scroll to position [1468, 0]
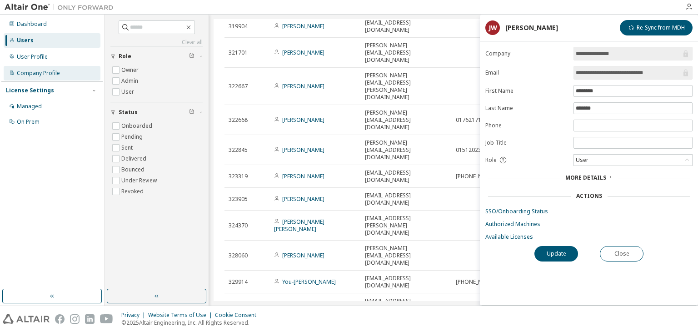
scroll to position [559, 0]
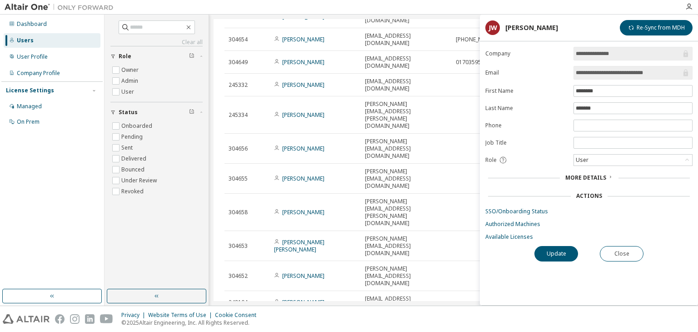
click at [31, 39] on div "Users" at bounding box center [25, 40] width 17 height 7
click at [31, 20] on div "Dashboard" at bounding box center [52, 24] width 97 height 15
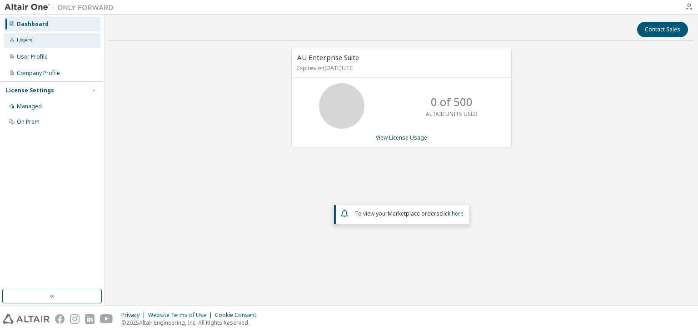
click at [37, 38] on div "Users" at bounding box center [52, 40] width 97 height 15
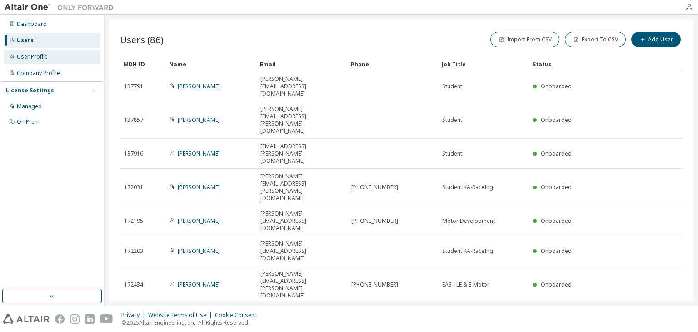
click at [34, 54] on div "User Profile" at bounding box center [32, 56] width 31 height 7
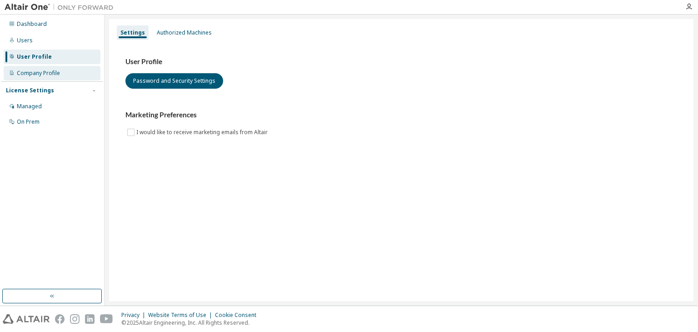
click at [59, 70] on div "Company Profile" at bounding box center [38, 73] width 43 height 7
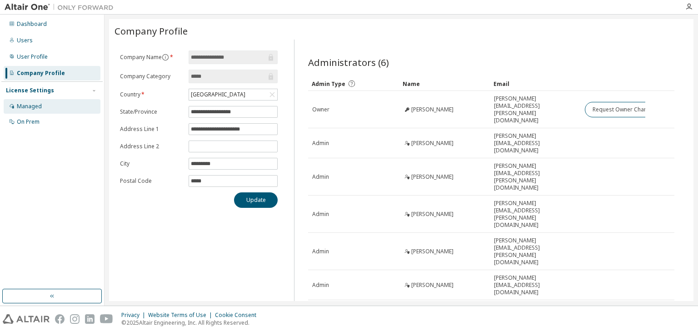
click at [20, 103] on div "Managed" at bounding box center [29, 106] width 25 height 7
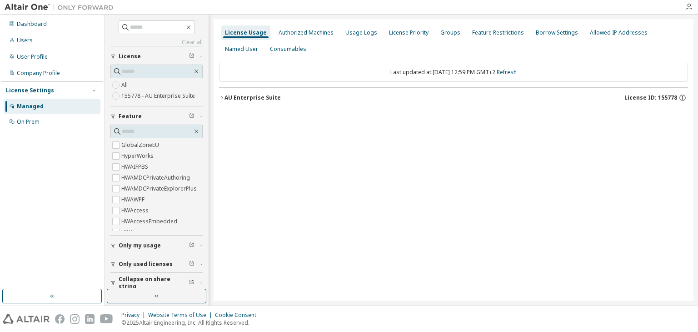
click at [298, 42] on div "License Usage Authorized Machines Usage Logs License Priority Groups Feature Re…" at bounding box center [453, 41] width 469 height 33
click at [300, 39] on div "Authorized Machines" at bounding box center [306, 32] width 62 height 15
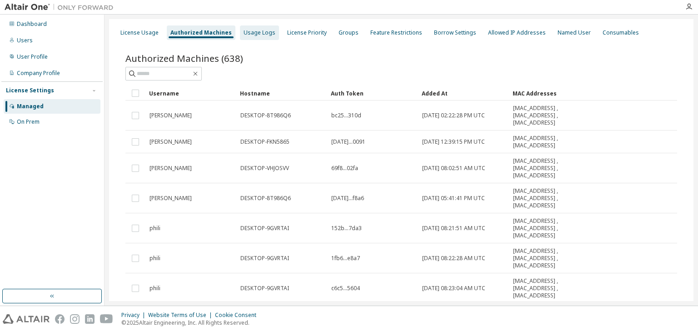
click at [258, 31] on div "Usage Logs" at bounding box center [260, 32] width 32 height 7
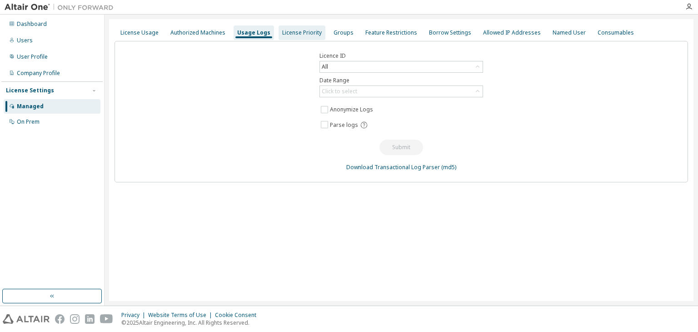
click at [320, 35] on div "License Priority" at bounding box center [301, 32] width 47 height 15
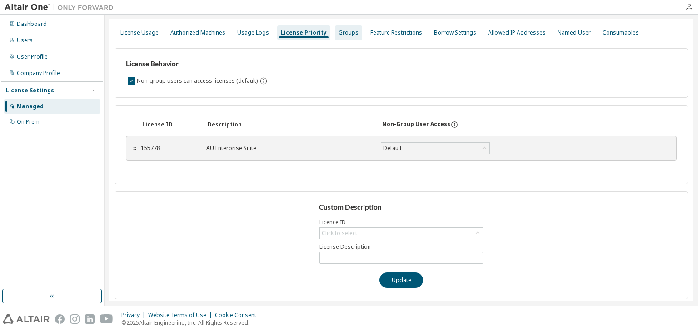
click at [347, 28] on div "Groups" at bounding box center [348, 32] width 27 height 15
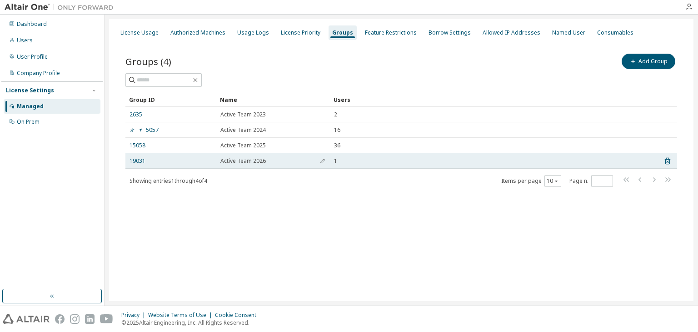
click at [129, 162] on td "19031" at bounding box center [170, 160] width 91 height 15
click at [136, 159] on link "19031" at bounding box center [137, 160] width 16 height 7
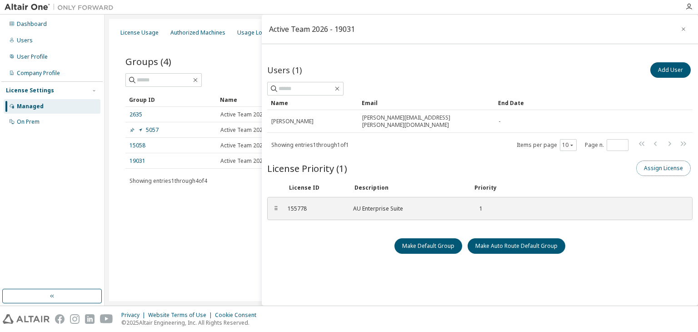
click at [672, 162] on button "Assign License" at bounding box center [663, 167] width 55 height 15
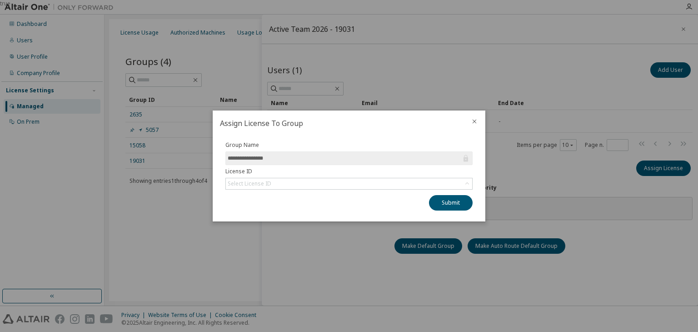
click at [465, 155] on icon at bounding box center [465, 158] width 5 height 7
click at [477, 129] on div at bounding box center [474, 122] width 22 height 24
click at [478, 126] on div at bounding box center [474, 122] width 22 height 24
click at [472, 123] on icon "close" at bounding box center [474, 121] width 7 height 7
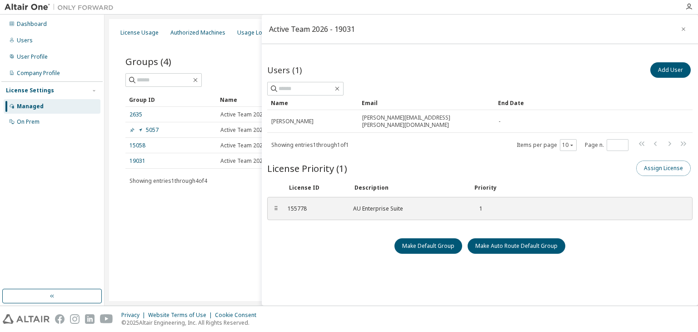
click at [643, 165] on button "Assign License" at bounding box center [663, 167] width 55 height 15
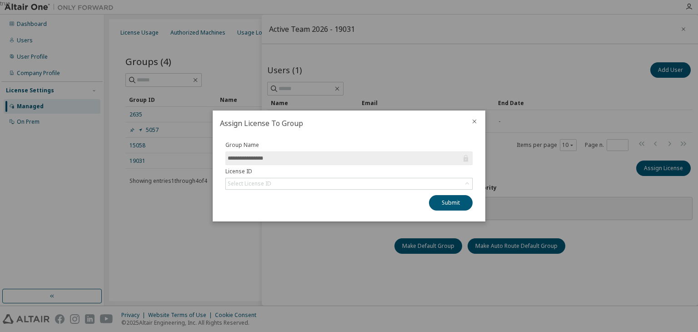
click at [383, 189] on div "**********" at bounding box center [349, 175] width 258 height 69
click at [464, 183] on icon at bounding box center [466, 183] width 9 height 9
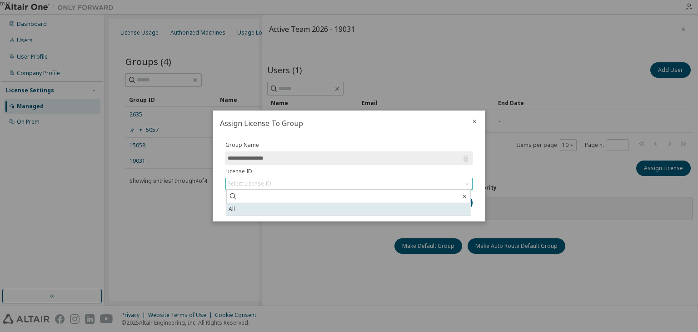
click at [270, 206] on li "All" at bounding box center [348, 209] width 244 height 12
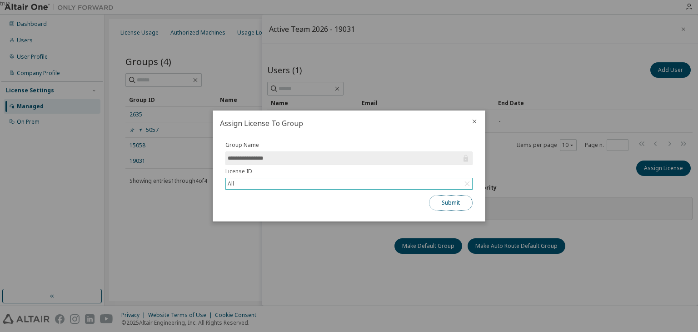
click at [441, 197] on button "Submit" at bounding box center [451, 202] width 44 height 15
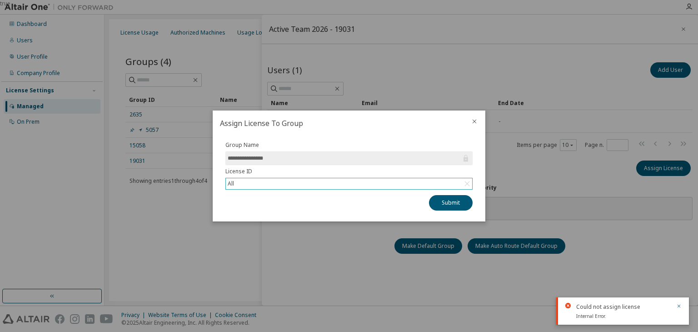
click at [473, 120] on icon "close" at bounding box center [474, 121] width 4 height 4
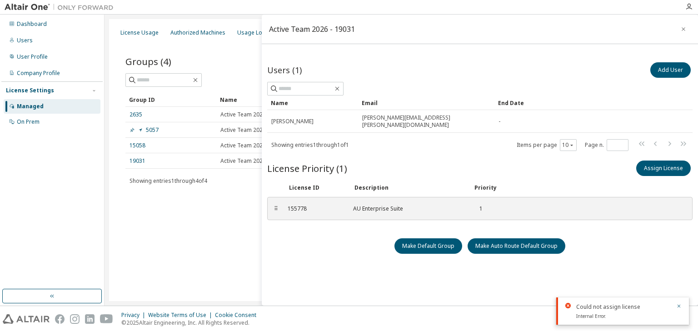
click at [156, 232] on div "License Usage Authorized Machines Usage Logs License Priority Groups Feature Re…" at bounding box center [401, 160] width 584 height 282
click at [137, 140] on td "15058" at bounding box center [170, 145] width 91 height 15
click at [139, 144] on link "15058" at bounding box center [137, 145] width 16 height 7
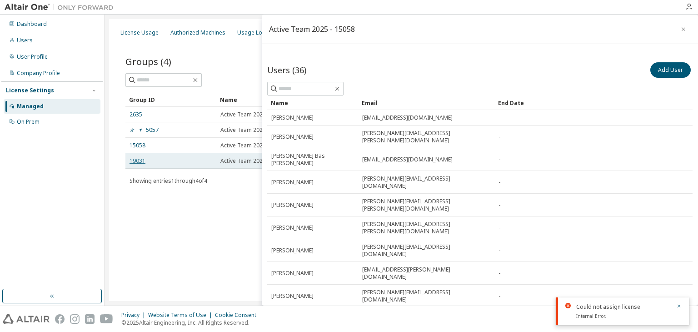
click at [135, 157] on link "19031" at bounding box center [137, 160] width 16 height 7
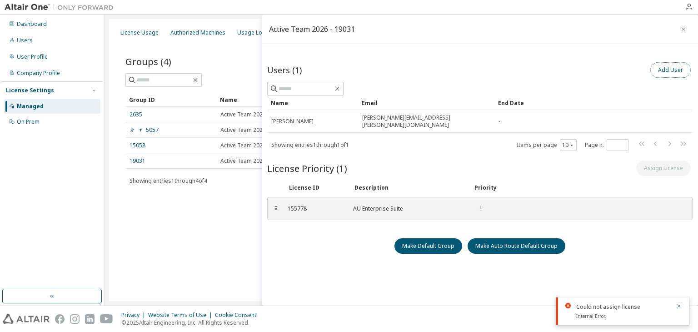
click at [666, 68] on button "Add User" at bounding box center [670, 69] width 40 height 15
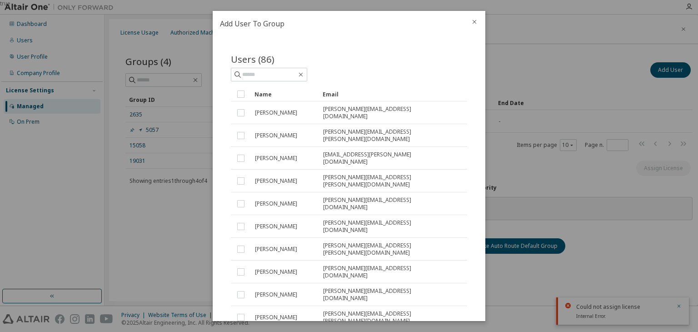
click at [479, 21] on div at bounding box center [474, 23] width 22 height 24
click at [473, 19] on icon "close" at bounding box center [474, 21] width 7 height 7
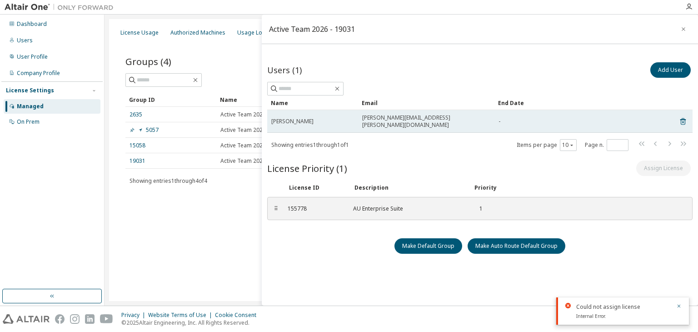
click at [293, 118] on span "[PERSON_NAME]" at bounding box center [292, 121] width 42 height 7
click at [290, 118] on span "[PERSON_NAME]" at bounding box center [292, 121] width 42 height 7
click at [339, 118] on div "[PERSON_NAME]" at bounding box center [312, 121] width 83 height 7
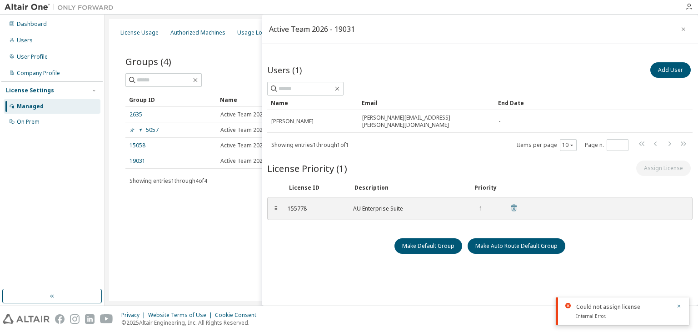
click at [369, 205] on div "AU Enterprise Suite" at bounding box center [407, 208] width 109 height 7
click at [147, 161] on div "19031" at bounding box center [170, 160] width 83 height 7
click at [128, 159] on td "19031" at bounding box center [170, 160] width 91 height 15
click at [133, 163] on link "19031" at bounding box center [137, 160] width 16 height 7
click at [676, 73] on button "Add User" at bounding box center [670, 69] width 40 height 15
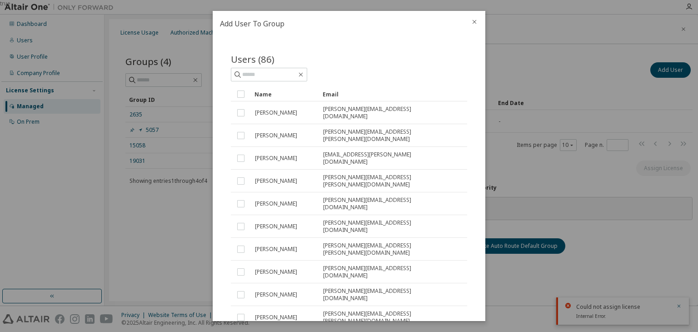
click at [474, 22] on icon "close" at bounding box center [474, 22] width 4 height 4
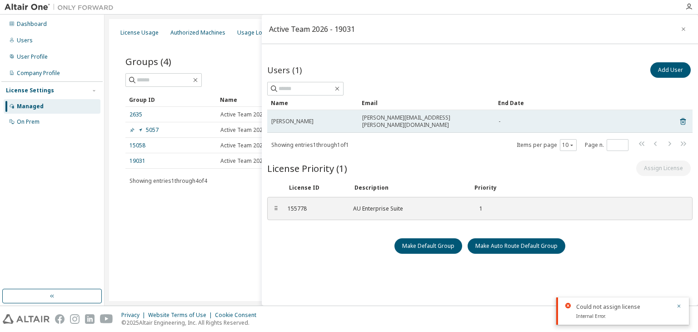
click at [360, 117] on td "[PERSON_NAME][EMAIL_ADDRESS][PERSON_NAME][DOMAIN_NAME]" at bounding box center [426, 121] width 136 height 23
click at [442, 117] on span "[PERSON_NAME][EMAIL_ADDRESS][PERSON_NAME][DOMAIN_NAME]" at bounding box center [426, 121] width 128 height 15
click at [503, 120] on div "-" at bounding box center [580, 121] width 164 height 7
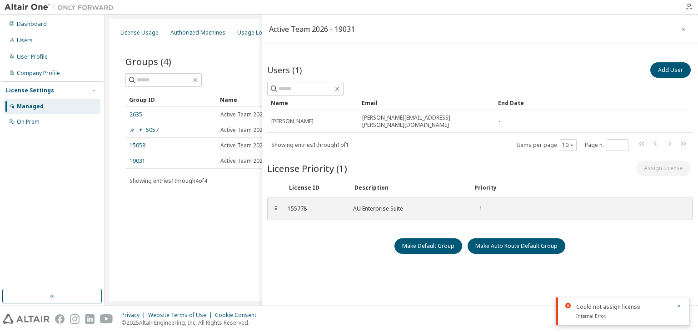
click at [194, 262] on div "License Usage Authorized Machines Usage Logs License Priority Groups Feature Re…" at bounding box center [401, 160] width 584 height 282
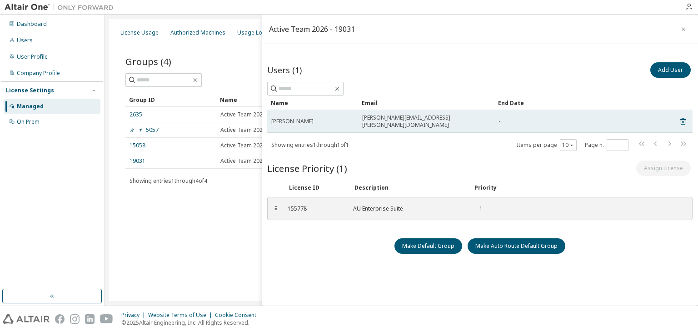
click at [283, 118] on span "[PERSON_NAME]" at bounding box center [292, 121] width 42 height 7
click at [362, 119] on span "[PERSON_NAME][EMAIL_ADDRESS][PERSON_NAME][DOMAIN_NAME]" at bounding box center [426, 121] width 128 height 15
click at [496, 118] on td "-" at bounding box center [580, 121] width 172 height 23
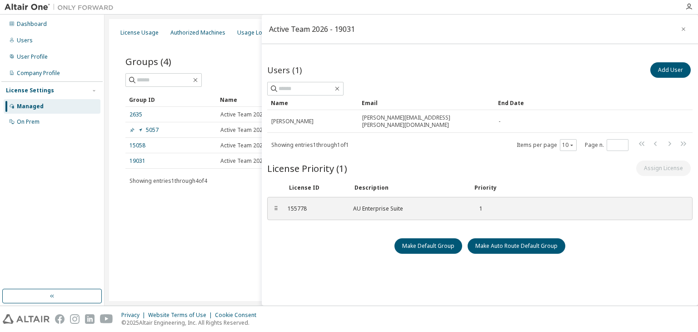
click at [29, 101] on div "Managed" at bounding box center [52, 106] width 97 height 15
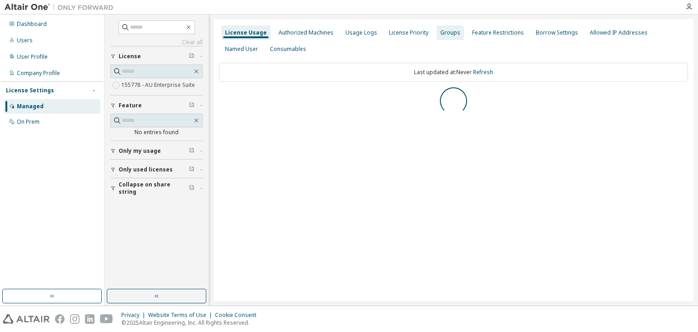
click at [440, 29] on div "Groups" at bounding box center [450, 32] width 20 height 7
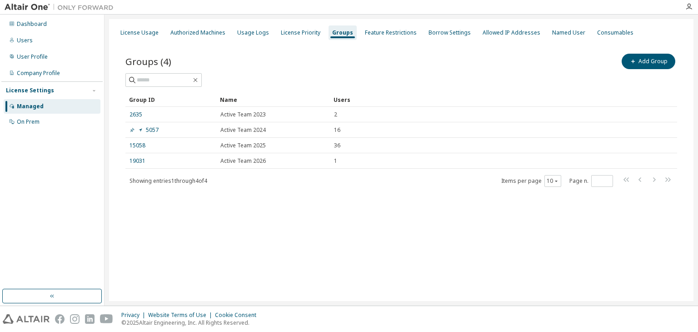
click at [114, 161] on div "Groups (4) Add Group Clear Load Save Save As Field Operator Value Select filter…" at bounding box center [400, 126] width 573 height 170
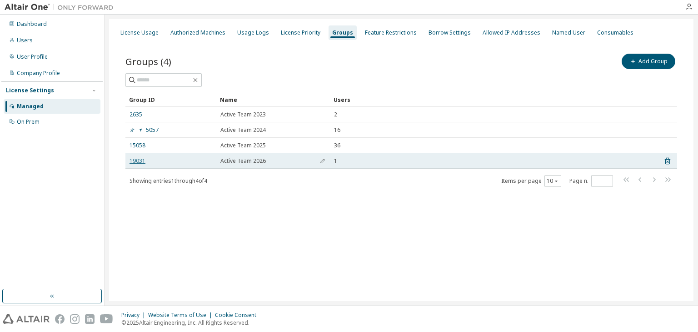
click at [136, 161] on link "19031" at bounding box center [137, 160] width 16 height 7
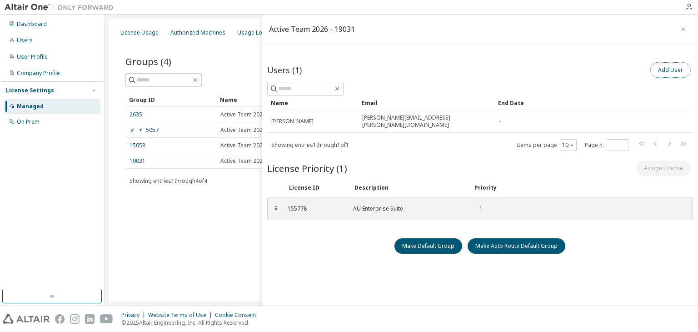
click at [668, 73] on button "Add User" at bounding box center [670, 69] width 40 height 15
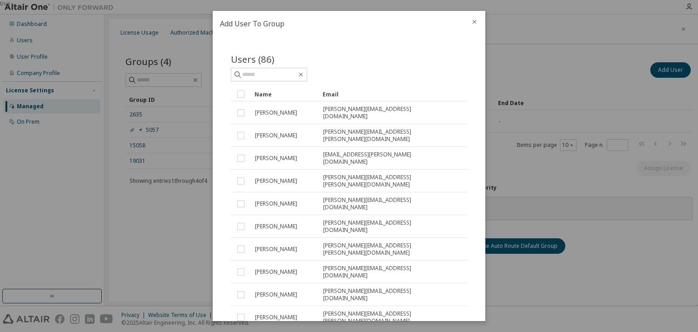
click at [472, 24] on icon "close" at bounding box center [474, 21] width 7 height 7
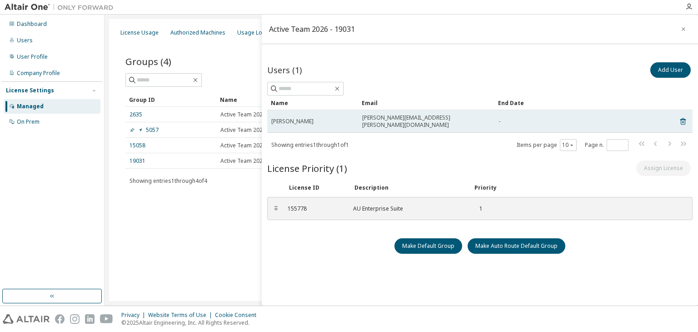
click at [329, 118] on div "[PERSON_NAME]" at bounding box center [312, 121] width 83 height 7
click at [579, 120] on div "-" at bounding box center [580, 121] width 164 height 7
click at [570, 118] on div "-" at bounding box center [580, 121] width 164 height 7
click at [569, 118] on div "-" at bounding box center [580, 121] width 164 height 7
